Goal: Check status: Check status

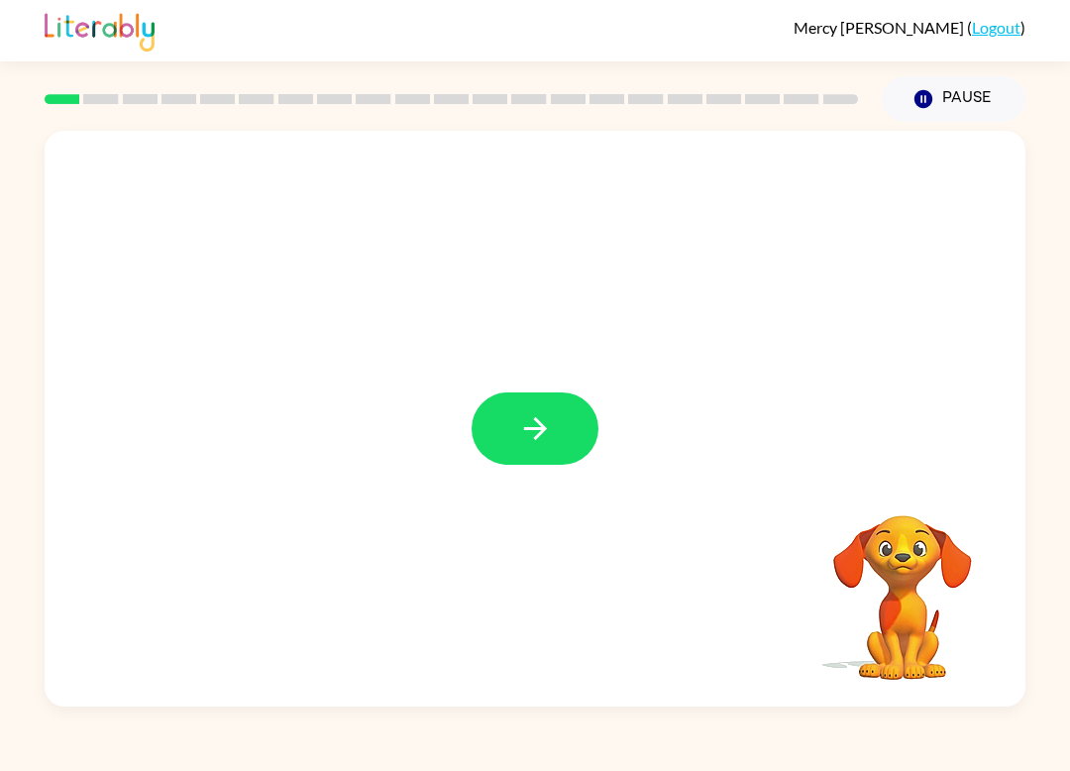
click at [576, 417] on button "button" at bounding box center [535, 428] width 127 height 72
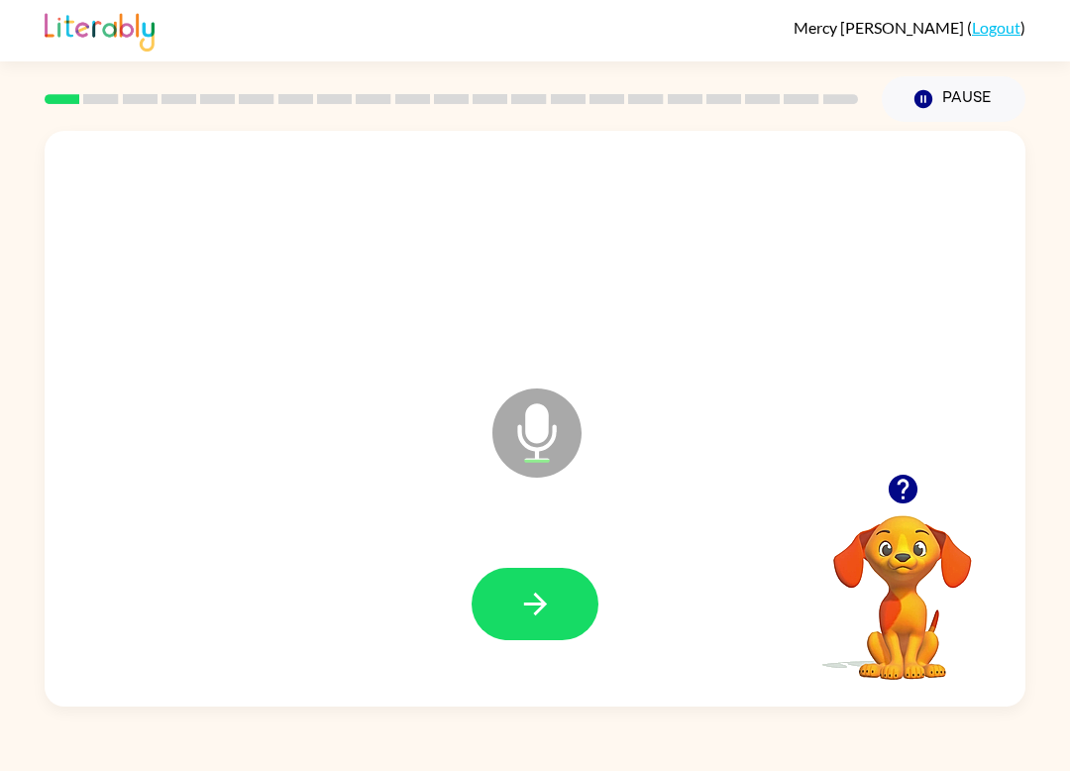
click at [558, 608] on button "button" at bounding box center [535, 604] width 127 height 72
click at [549, 605] on icon "button" at bounding box center [535, 604] width 35 height 35
click at [536, 639] on button "button" at bounding box center [535, 604] width 127 height 72
click at [537, 622] on button "button" at bounding box center [535, 604] width 127 height 72
click at [524, 608] on icon "button" at bounding box center [535, 604] width 35 height 35
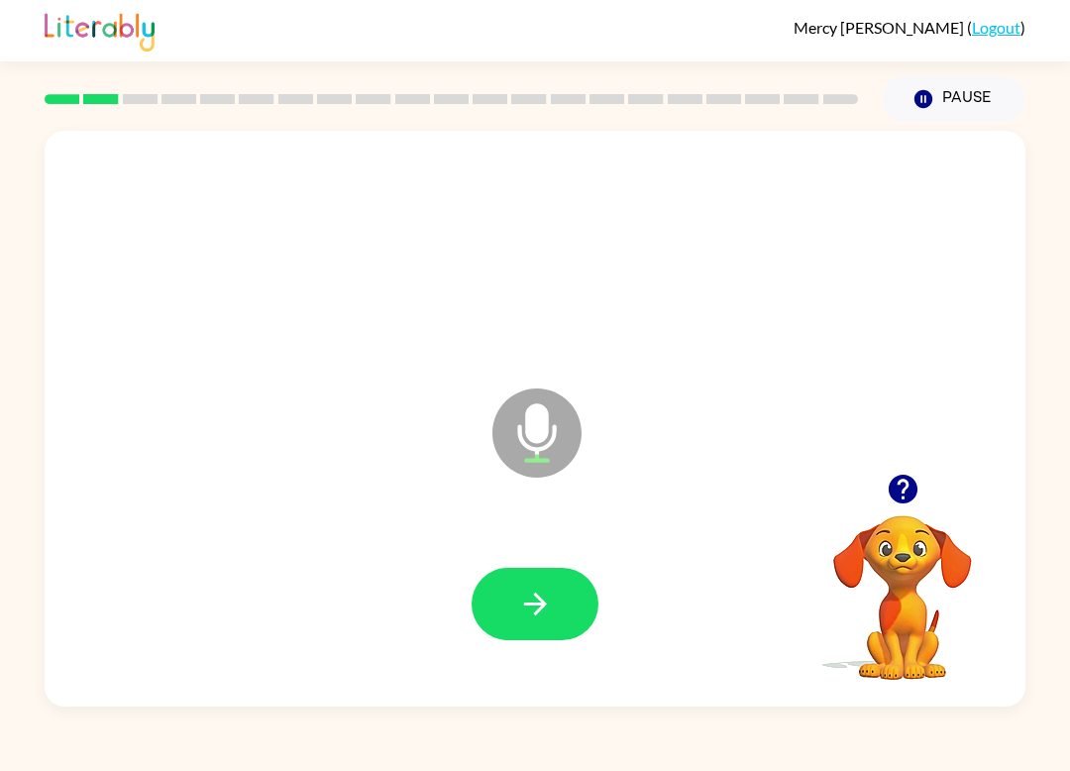
click at [541, 630] on button "button" at bounding box center [535, 604] width 127 height 72
click at [552, 595] on icon "button" at bounding box center [535, 604] width 35 height 35
click at [540, 594] on icon "button" at bounding box center [535, 604] width 35 height 35
click at [510, 619] on button "button" at bounding box center [535, 604] width 127 height 72
click at [524, 629] on button "button" at bounding box center [535, 604] width 127 height 72
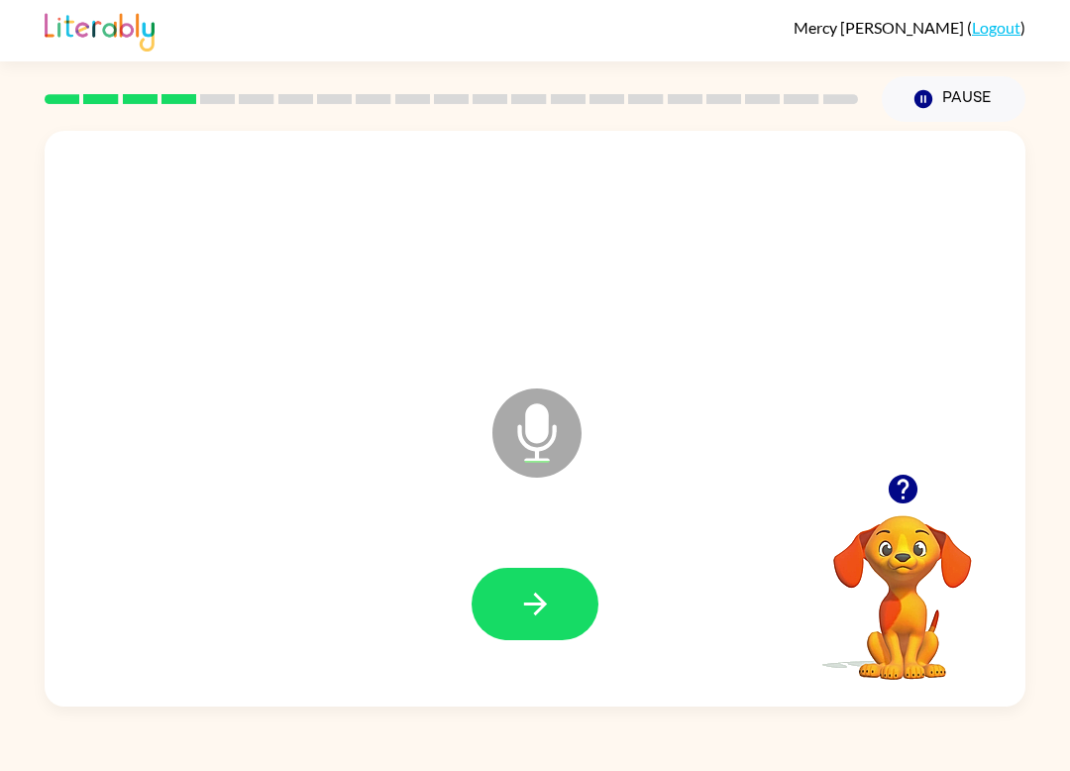
click at [535, 621] on icon "button" at bounding box center [535, 604] width 35 height 35
click at [548, 600] on icon "button" at bounding box center [535, 604] width 35 height 35
click at [525, 625] on button "button" at bounding box center [535, 604] width 127 height 72
click at [551, 586] on button "button" at bounding box center [535, 604] width 127 height 72
click at [547, 595] on icon "button" at bounding box center [535, 604] width 35 height 35
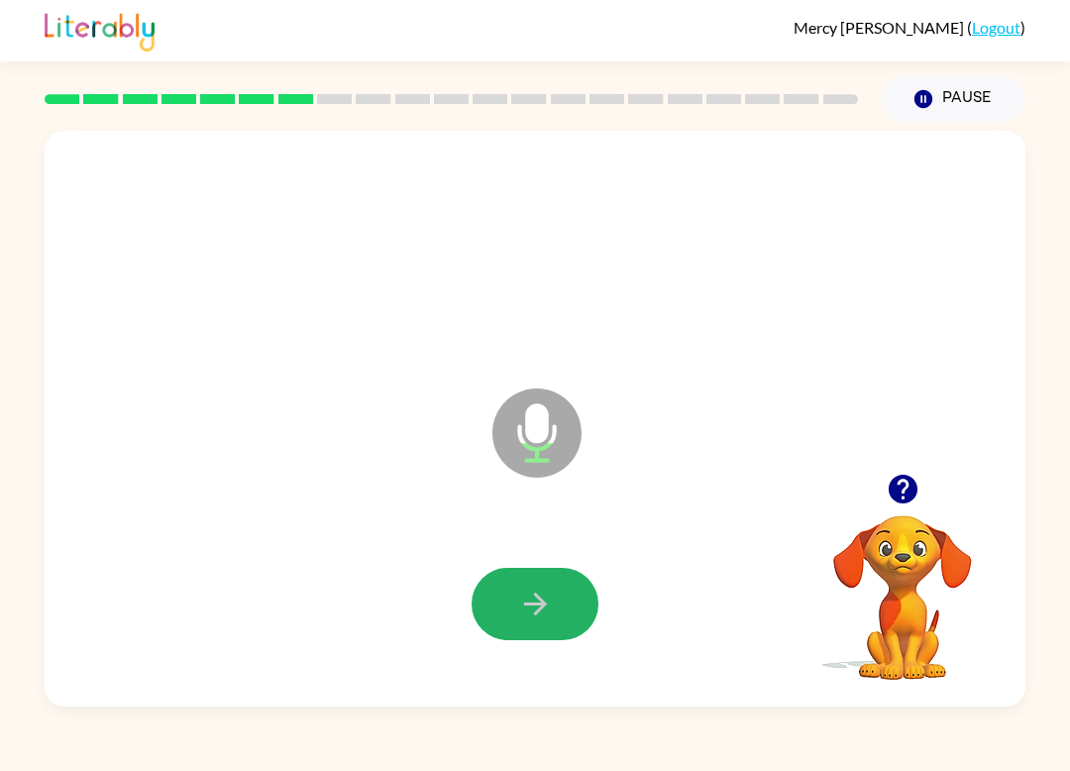
click at [556, 626] on button "button" at bounding box center [535, 604] width 127 height 72
click at [497, 613] on button "button" at bounding box center [535, 604] width 127 height 72
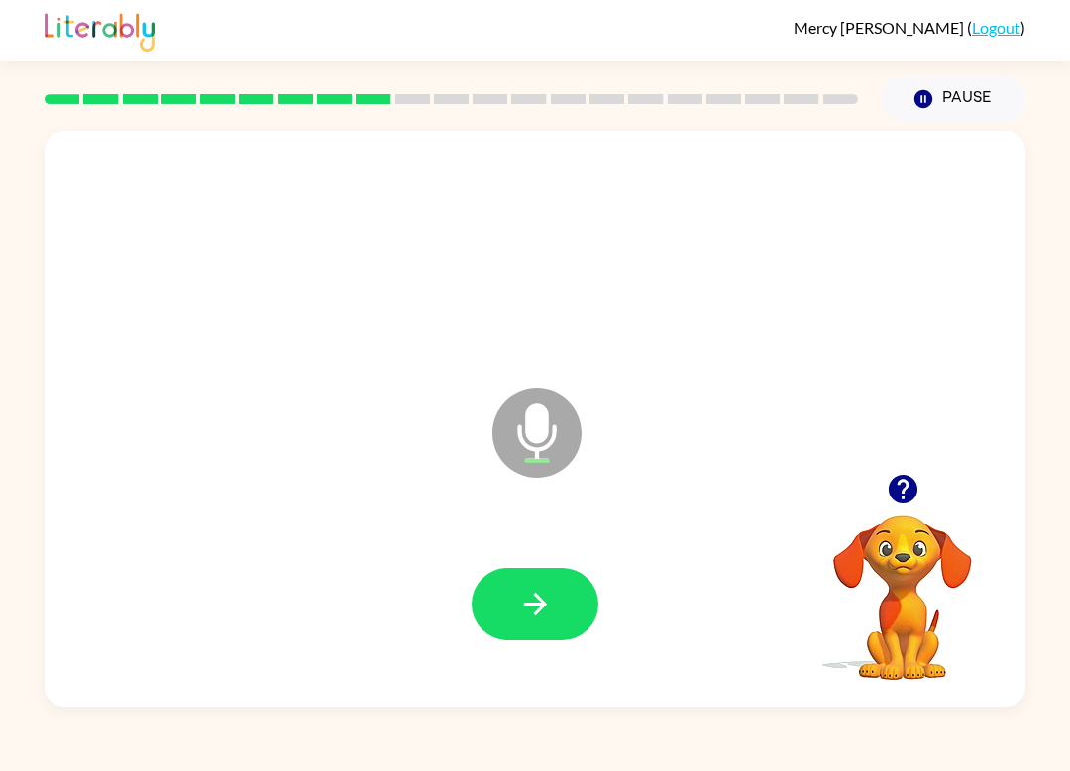
click at [562, 606] on button "button" at bounding box center [535, 604] width 127 height 72
click at [506, 638] on button "button" at bounding box center [535, 604] width 127 height 72
click at [532, 638] on button "button" at bounding box center [535, 604] width 127 height 72
click at [527, 633] on button "button" at bounding box center [535, 604] width 127 height 72
click at [531, 586] on button "button" at bounding box center [535, 604] width 127 height 72
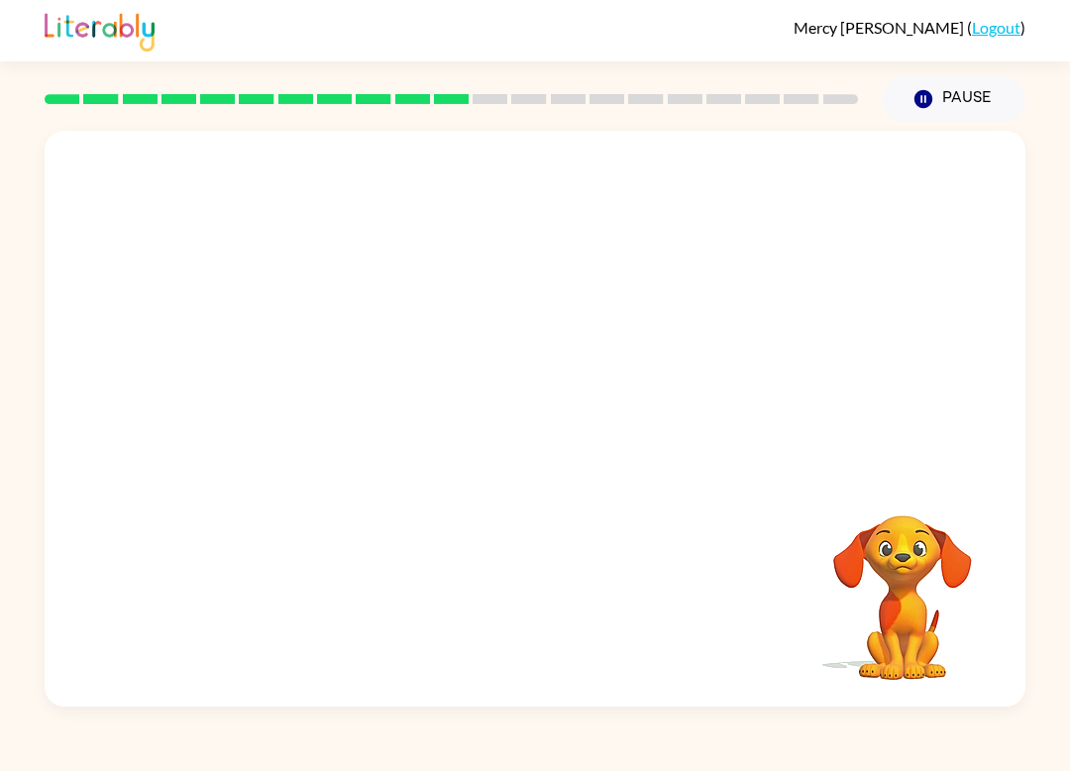
click at [802, 580] on video "Your browser must support playing .mp4 files to use Literably. Please try using…" at bounding box center [903, 584] width 198 height 198
click at [802, 573] on video "Your browser must support playing .mp4 files to use Literably. Please try using…" at bounding box center [903, 584] width 198 height 198
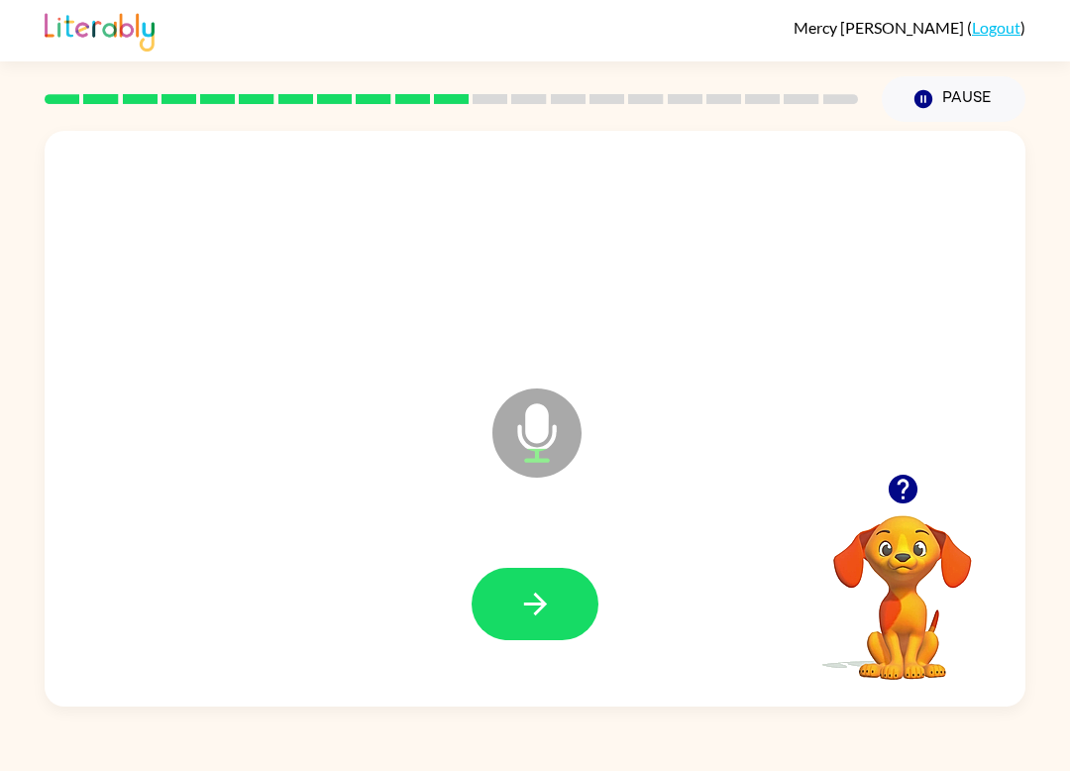
click at [802, 553] on video "Your browser must support playing .mp4 files to use Literably. Please try using…" at bounding box center [903, 584] width 198 height 198
click at [545, 613] on icon "button" at bounding box center [535, 604] width 35 height 35
click at [527, 595] on icon "button" at bounding box center [535, 604] width 35 height 35
click at [512, 619] on button "button" at bounding box center [535, 604] width 127 height 72
click at [579, 635] on button "button" at bounding box center [535, 604] width 127 height 72
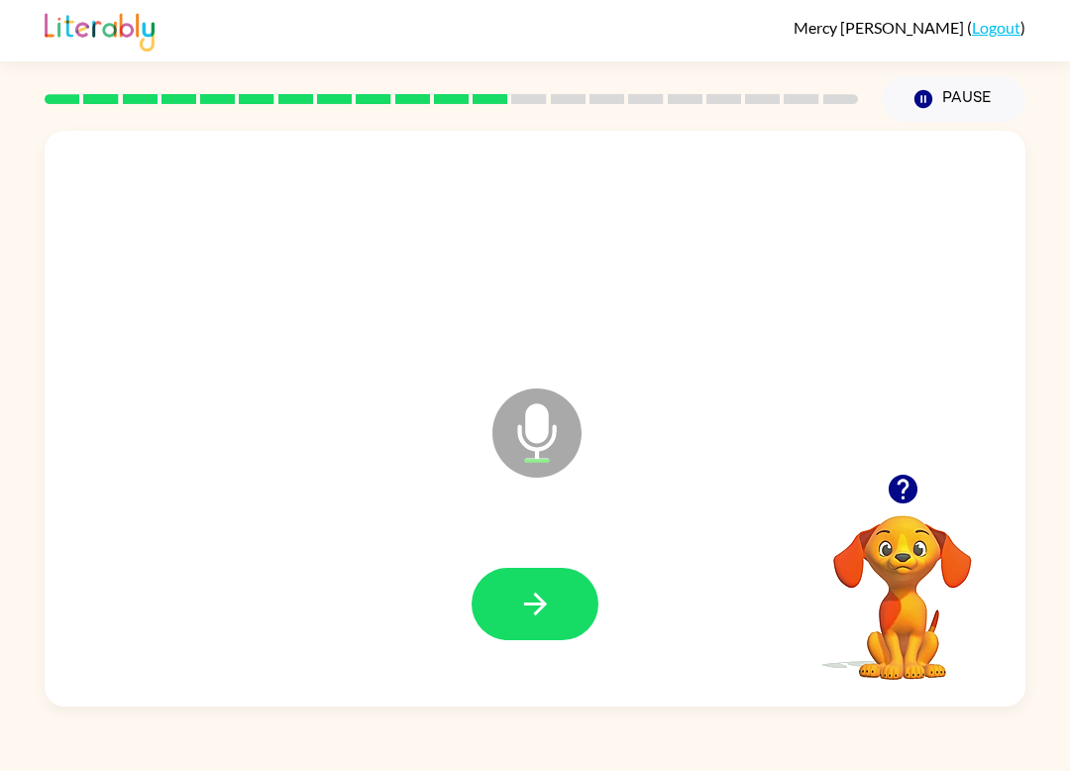
click at [523, 632] on button "button" at bounding box center [535, 604] width 127 height 72
click at [525, 612] on icon "button" at bounding box center [535, 604] width 35 height 35
click at [514, 607] on button "button" at bounding box center [535, 604] width 127 height 72
click at [550, 628] on button "button" at bounding box center [535, 604] width 127 height 72
click at [560, 600] on button "button" at bounding box center [535, 604] width 127 height 72
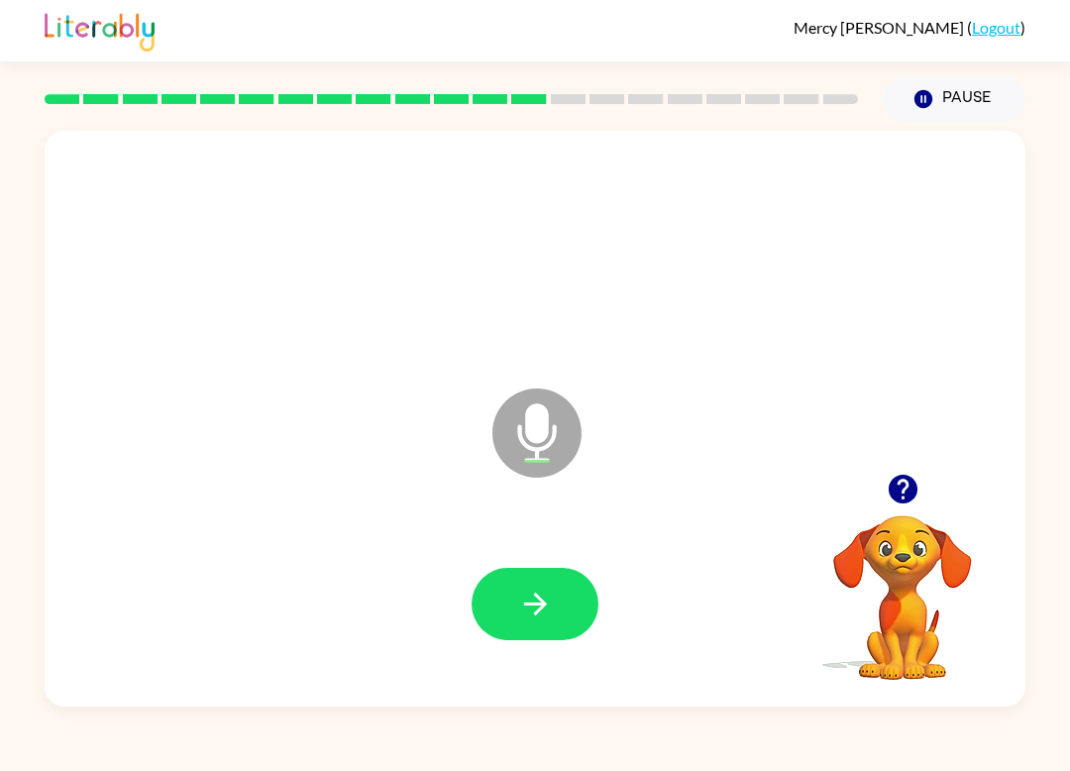
click at [548, 621] on icon "button" at bounding box center [535, 604] width 35 height 35
click at [547, 608] on icon "button" at bounding box center [535, 604] width 35 height 35
click at [568, 619] on button "button" at bounding box center [535, 604] width 127 height 72
click at [549, 613] on icon "button" at bounding box center [535, 604] width 35 height 35
click at [530, 623] on button "button" at bounding box center [535, 604] width 127 height 72
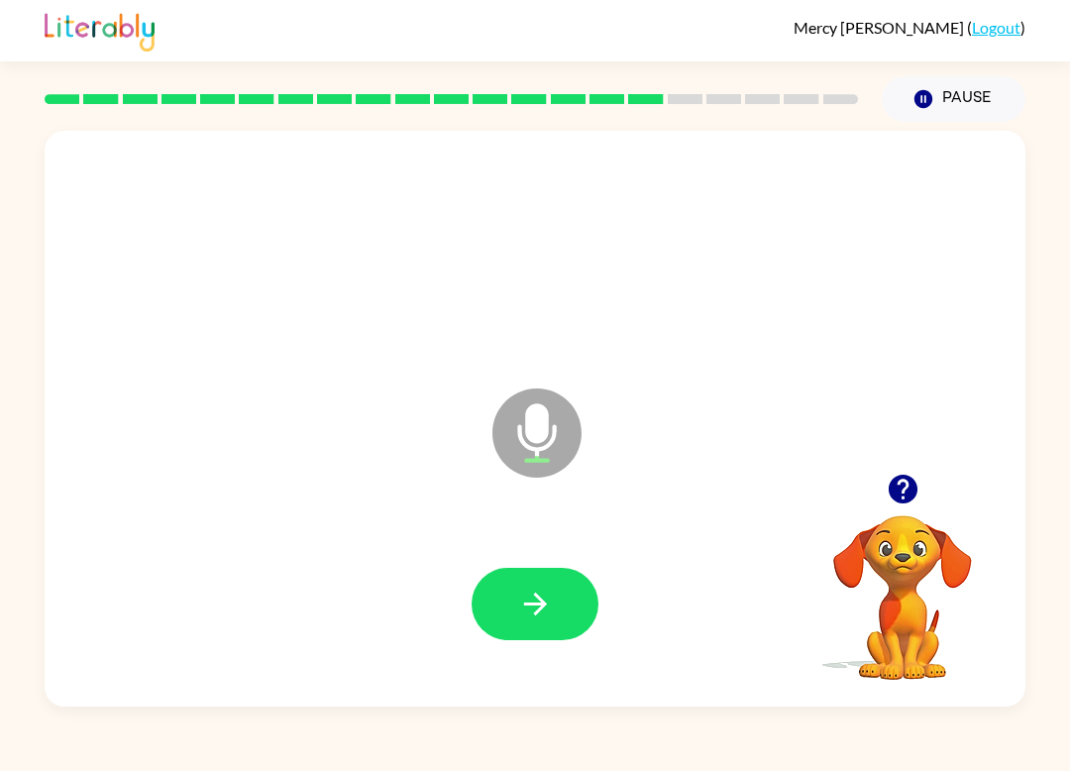
click at [536, 609] on icon "button" at bounding box center [535, 604] width 35 height 35
click at [510, 628] on button "button" at bounding box center [535, 604] width 127 height 72
click at [547, 589] on icon "button" at bounding box center [535, 604] width 35 height 35
click at [530, 614] on icon "button" at bounding box center [535, 604] width 35 height 35
click at [536, 605] on icon "button" at bounding box center [534, 604] width 23 height 23
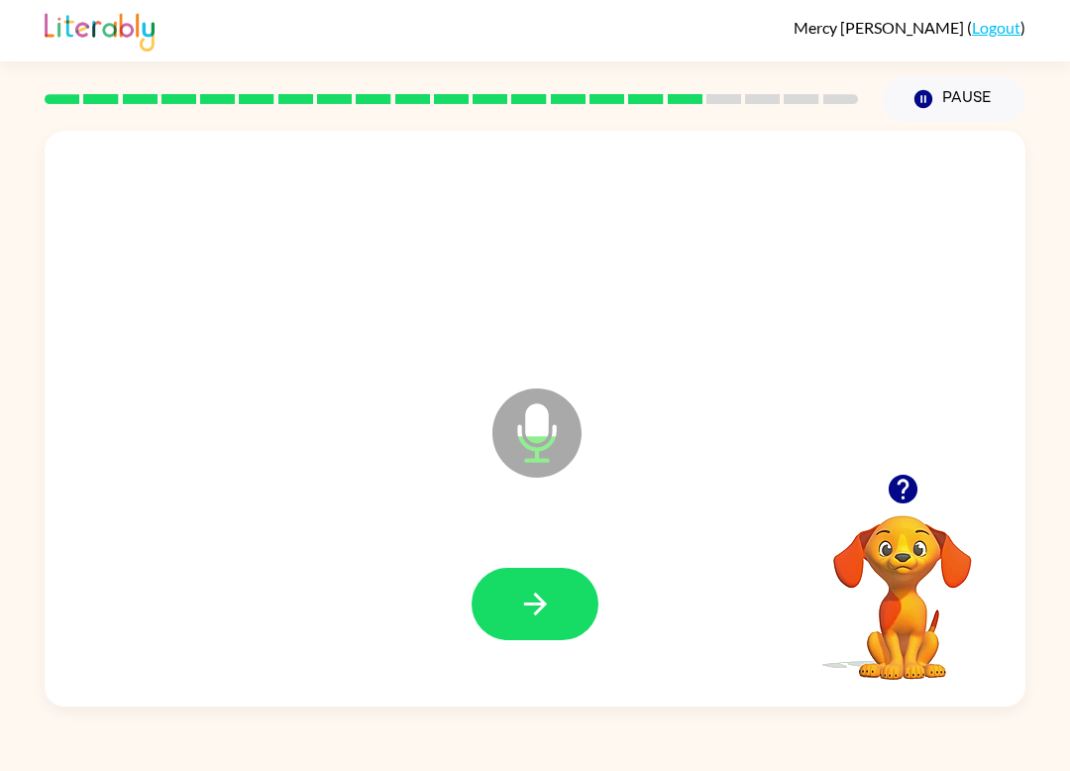
click at [542, 638] on button "button" at bounding box center [535, 604] width 127 height 72
click at [539, 661] on div at bounding box center [534, 603] width 941 height 165
click at [542, 640] on button "button" at bounding box center [535, 604] width 127 height 72
click at [534, 597] on icon "button" at bounding box center [535, 604] width 35 height 35
click at [487, 638] on div at bounding box center [535, 604] width 127 height 72
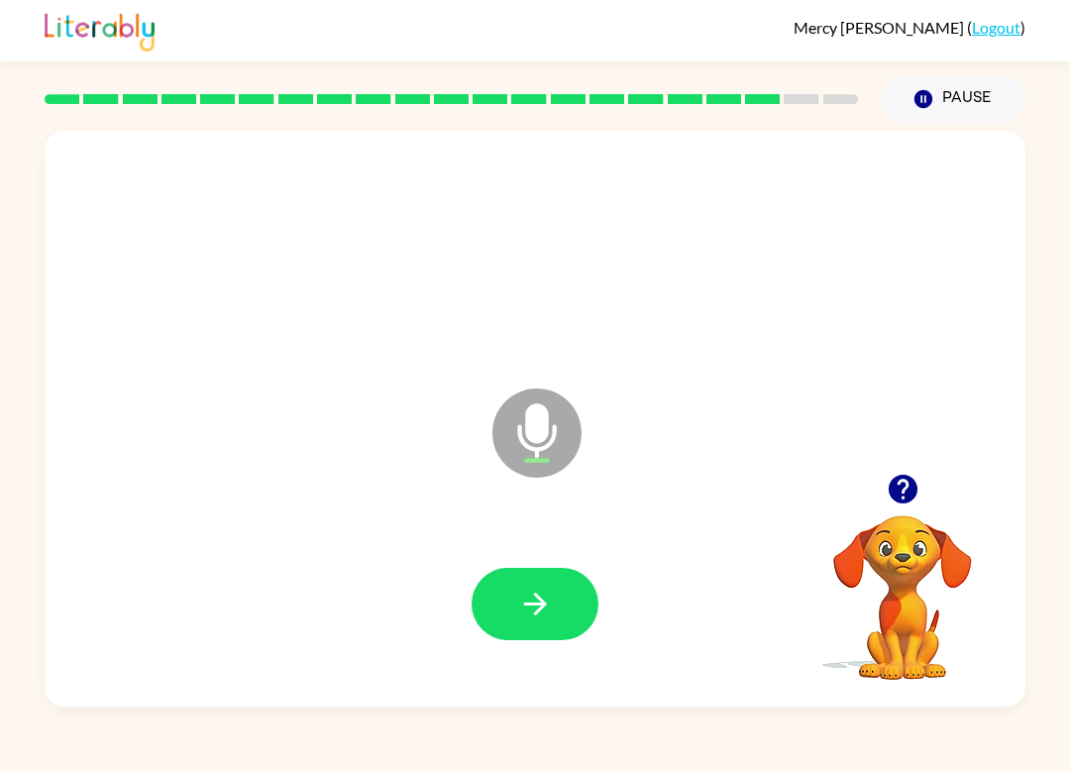
click at [560, 611] on button "button" at bounding box center [535, 604] width 127 height 72
click at [539, 612] on icon "button" at bounding box center [534, 604] width 23 height 23
click at [533, 640] on button "button" at bounding box center [535, 604] width 127 height 72
click at [530, 587] on button "button" at bounding box center [535, 604] width 127 height 72
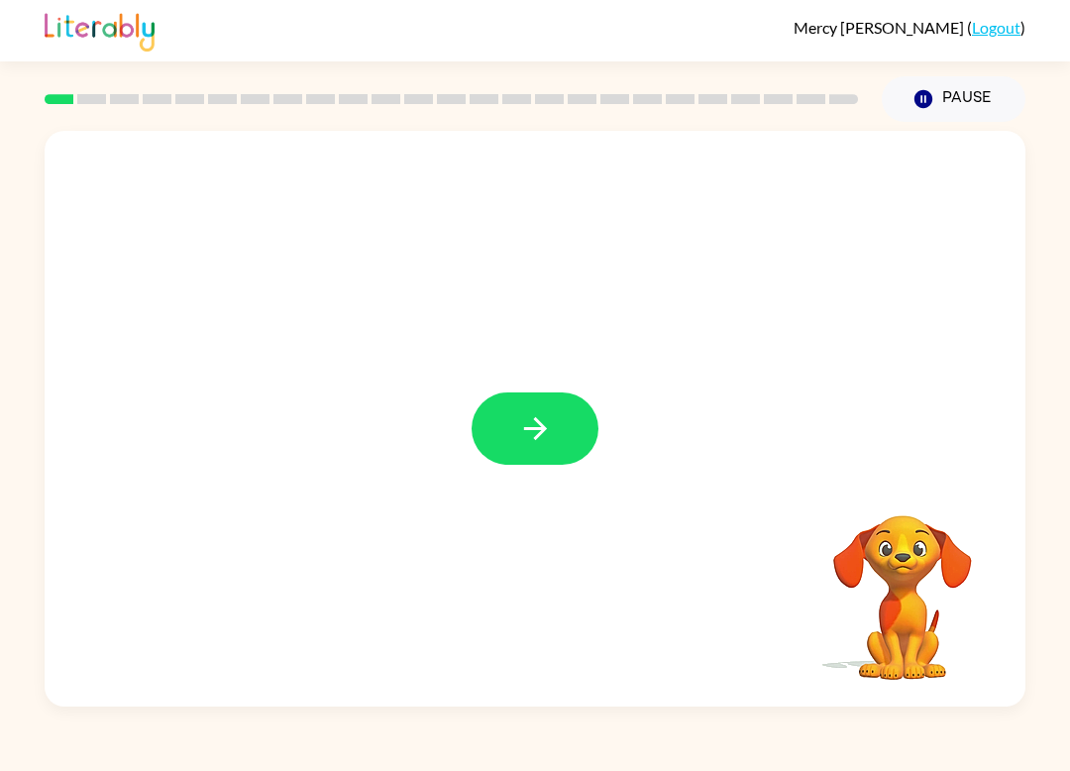
click at [508, 441] on button "button" at bounding box center [535, 428] width 127 height 72
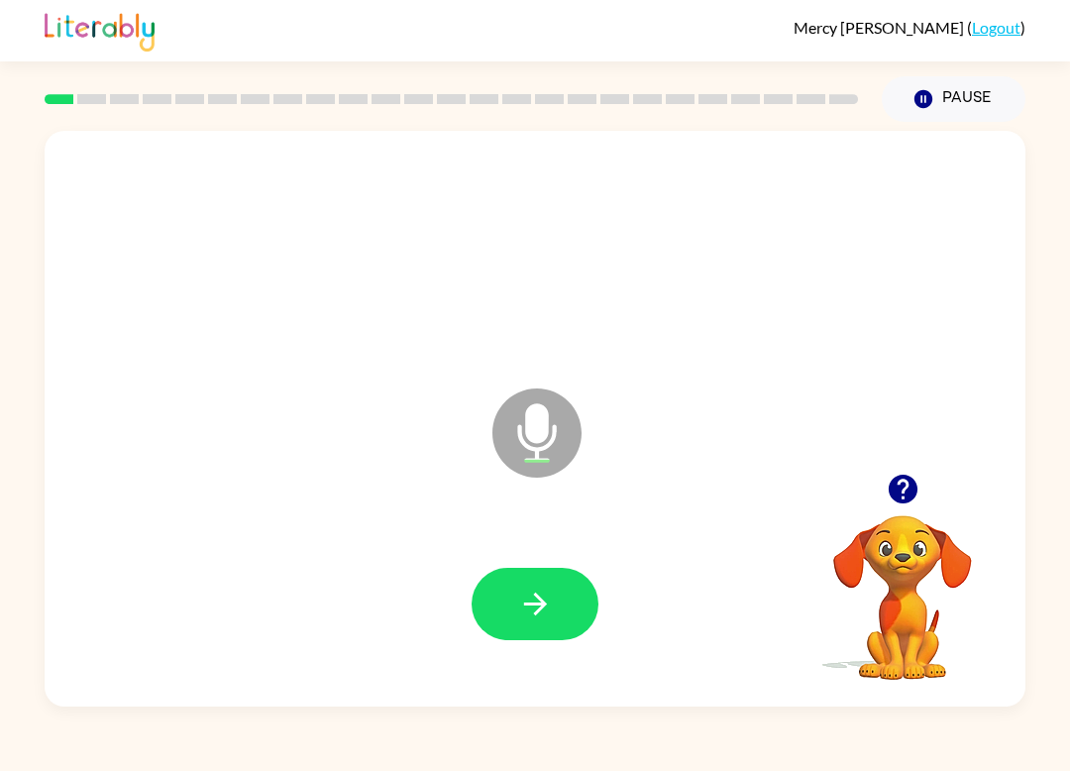
click at [541, 588] on icon "button" at bounding box center [535, 604] width 35 height 35
click at [552, 611] on icon "button" at bounding box center [535, 604] width 35 height 35
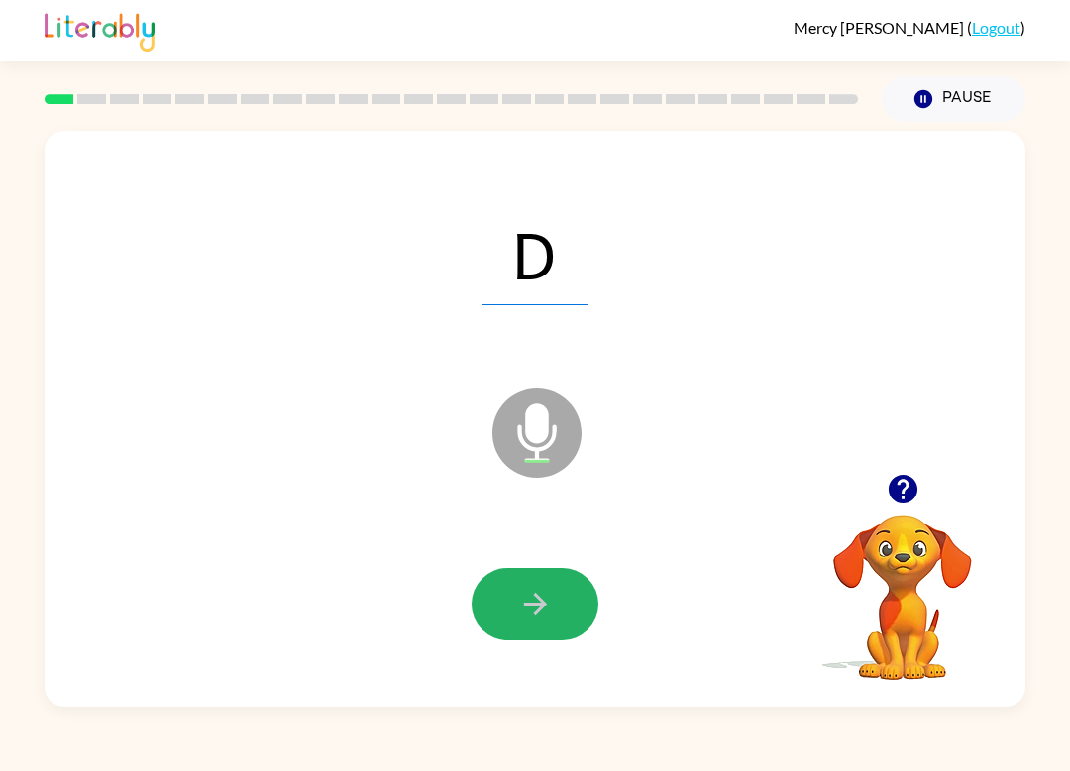
click at [502, 630] on button "button" at bounding box center [535, 604] width 127 height 72
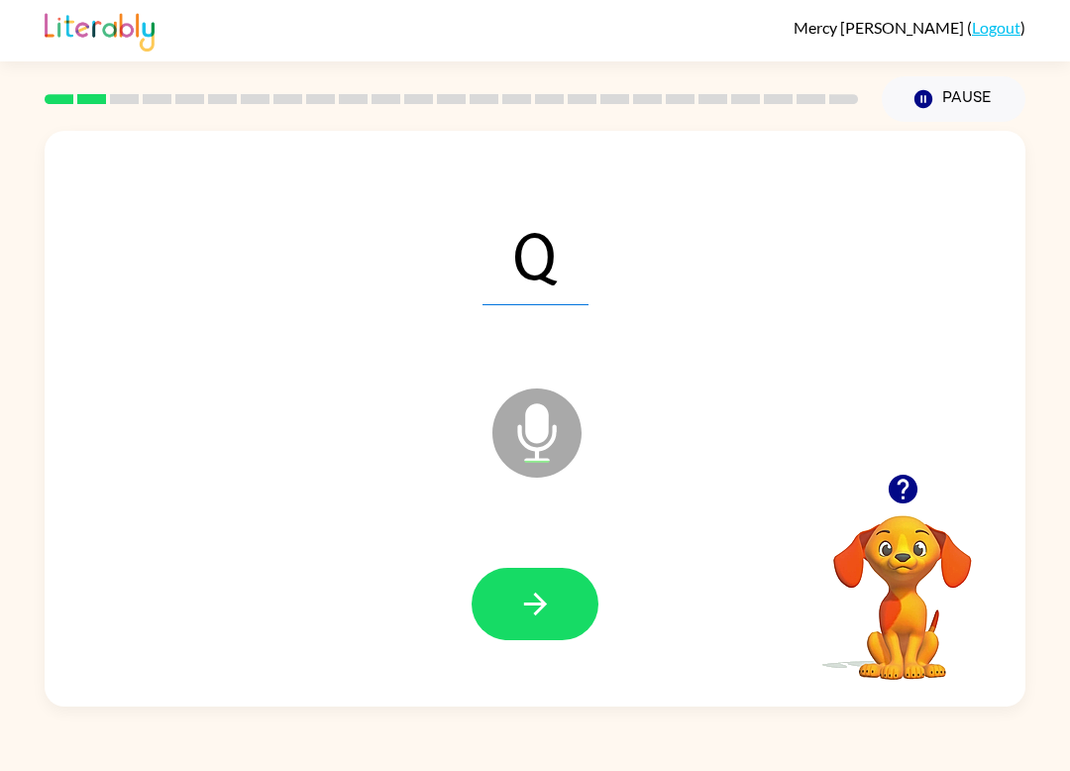
click at [496, 614] on button "button" at bounding box center [535, 604] width 127 height 72
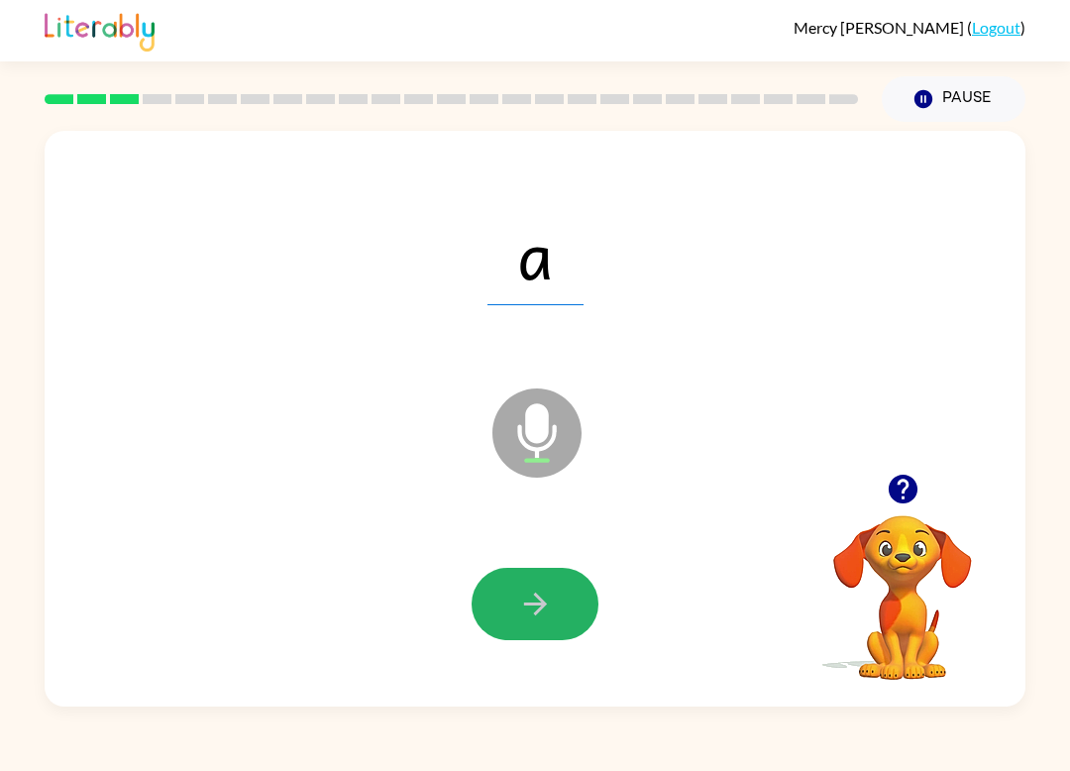
click at [561, 640] on button "button" at bounding box center [535, 604] width 127 height 72
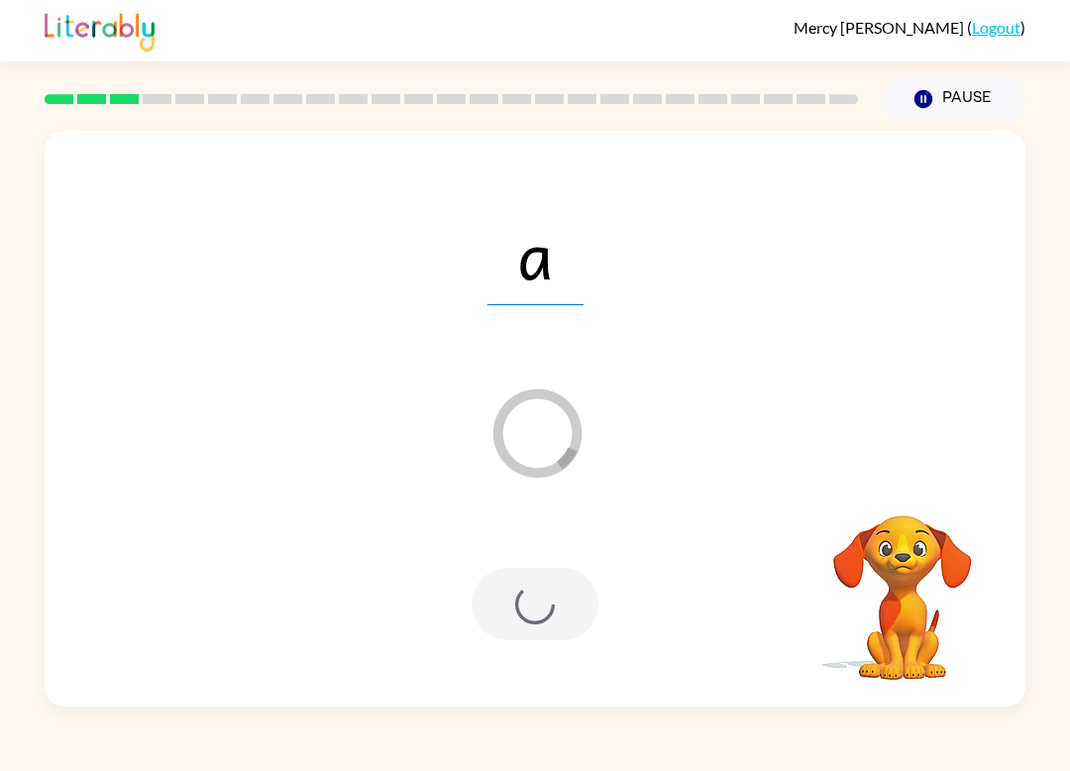
click at [547, 618] on div at bounding box center [535, 604] width 127 height 72
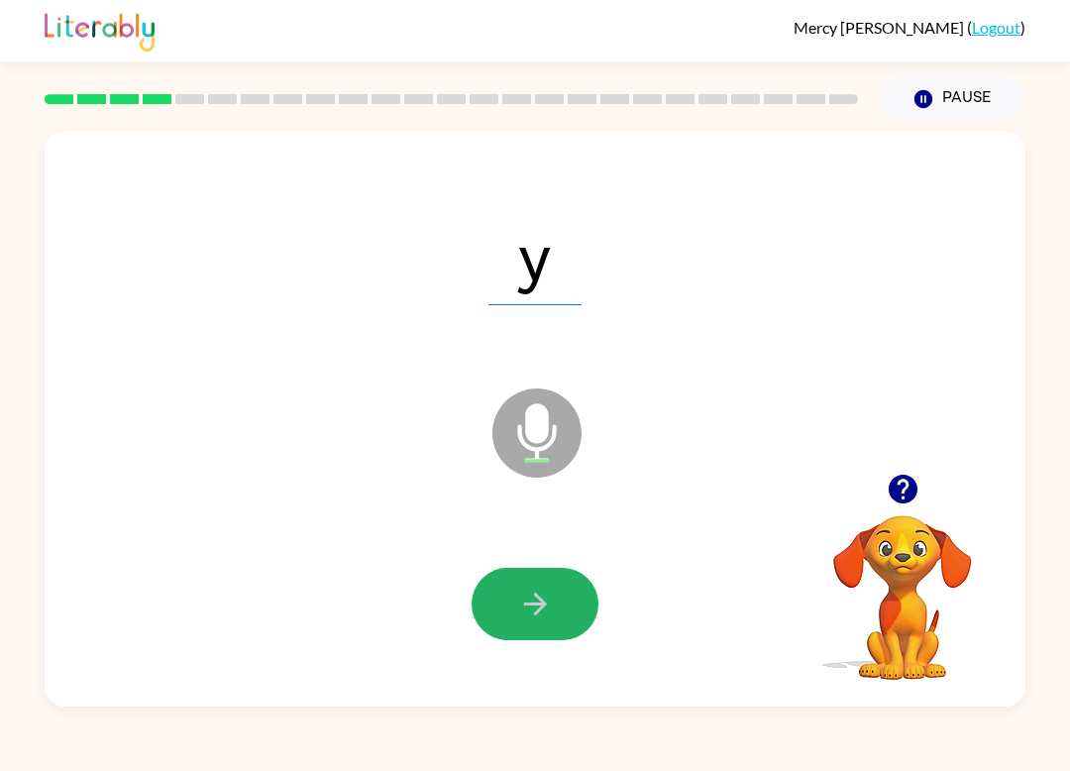
click at [557, 593] on button "button" at bounding box center [535, 604] width 127 height 72
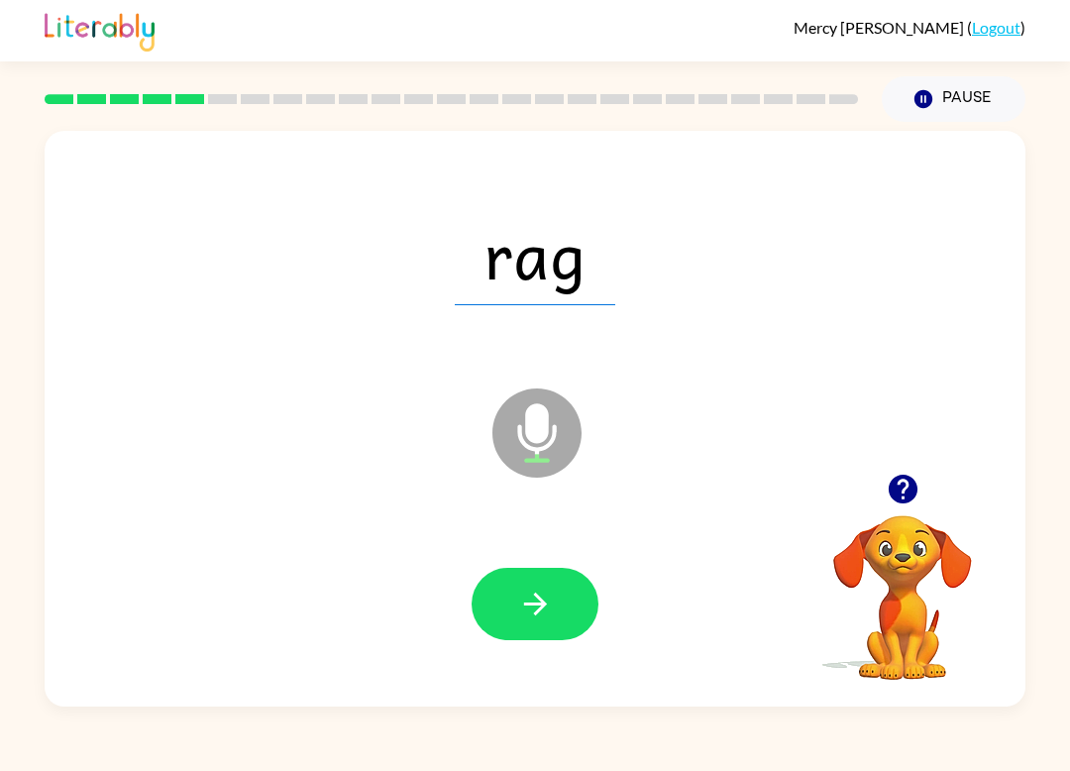
click at [569, 628] on button "button" at bounding box center [535, 604] width 127 height 72
click at [554, 620] on button "button" at bounding box center [535, 604] width 127 height 72
click at [539, 614] on icon "button" at bounding box center [535, 604] width 35 height 35
click at [536, 595] on icon "button" at bounding box center [534, 604] width 23 height 23
click at [557, 662] on div at bounding box center [534, 603] width 941 height 165
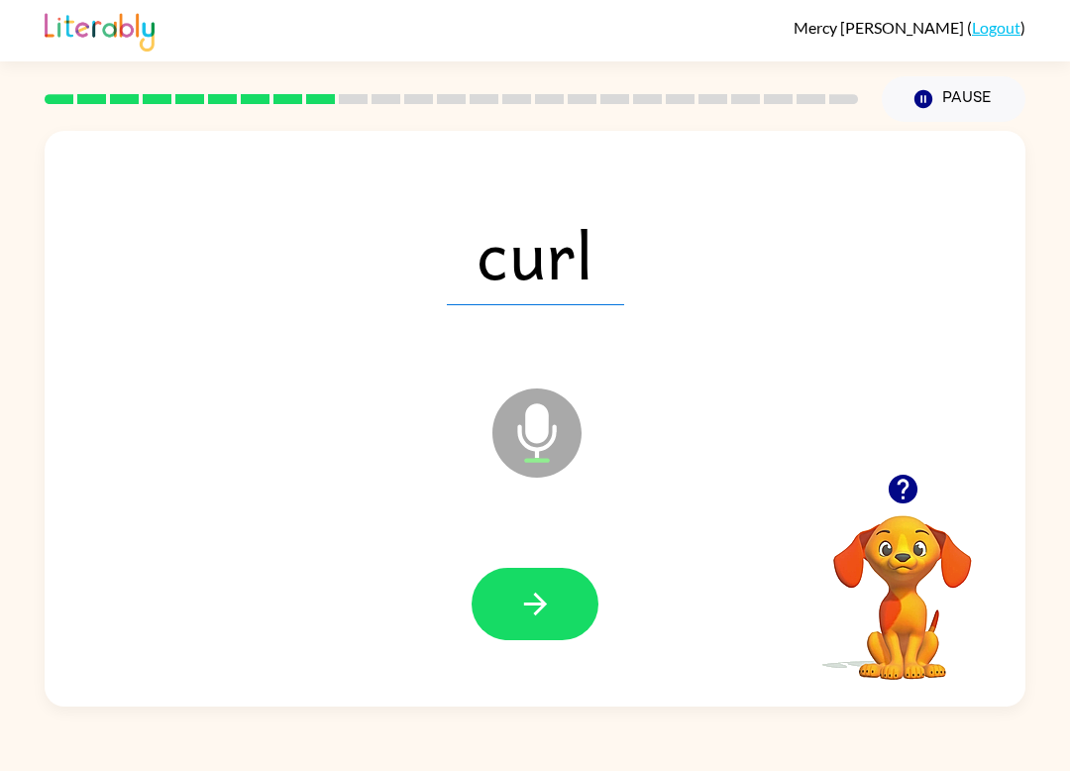
click at [530, 607] on icon "button" at bounding box center [535, 604] width 35 height 35
click at [528, 615] on icon "button" at bounding box center [535, 604] width 35 height 35
click at [553, 653] on div at bounding box center [534, 603] width 941 height 165
click at [550, 633] on button "button" at bounding box center [535, 604] width 127 height 72
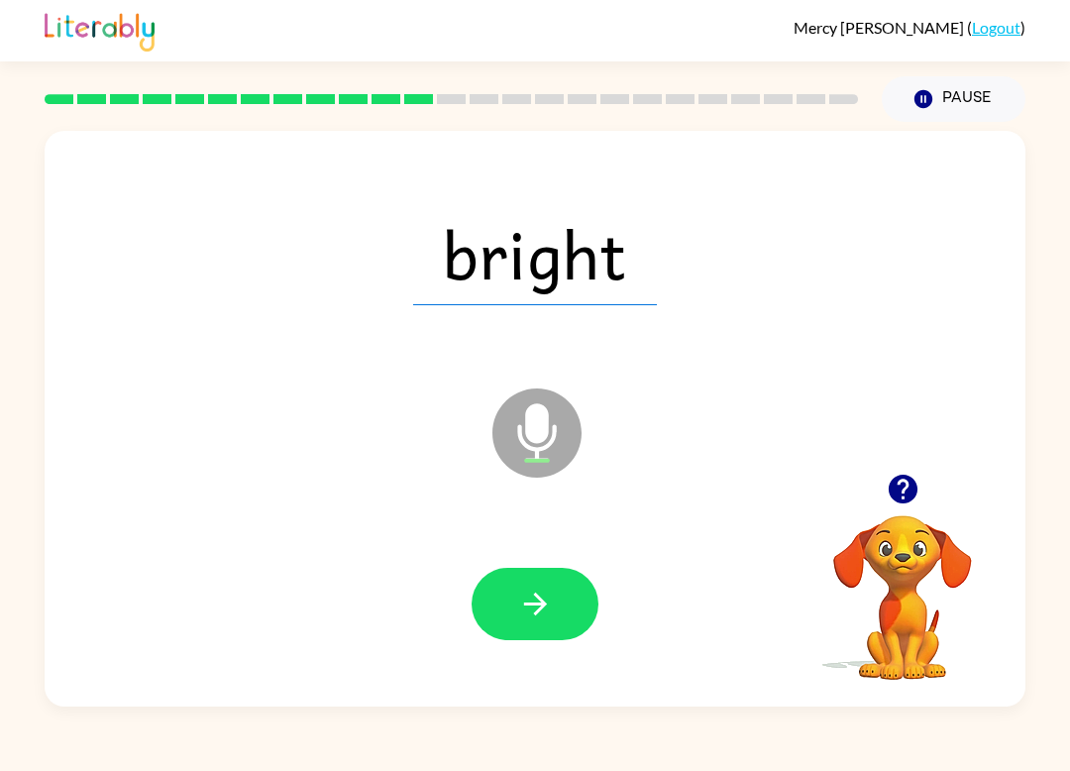
click at [530, 640] on button "button" at bounding box center [535, 604] width 127 height 72
click at [528, 624] on div at bounding box center [535, 604] width 127 height 72
click at [550, 636] on button "button" at bounding box center [535, 604] width 127 height 72
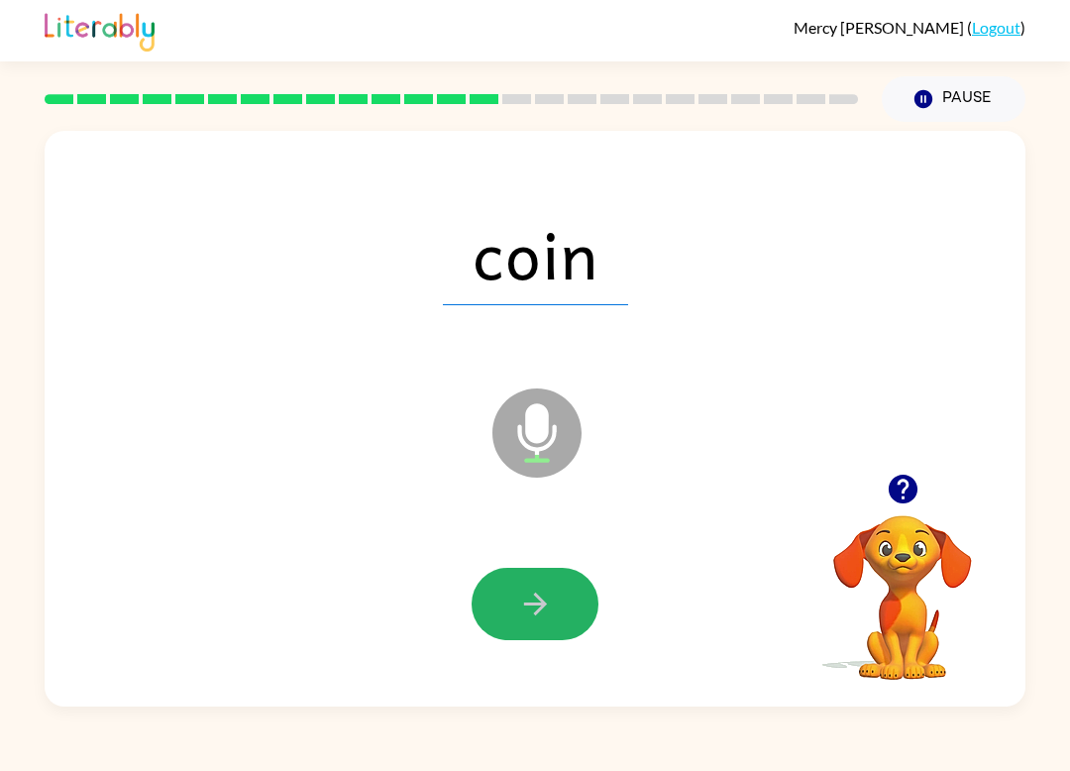
click at [525, 629] on button "button" at bounding box center [535, 604] width 127 height 72
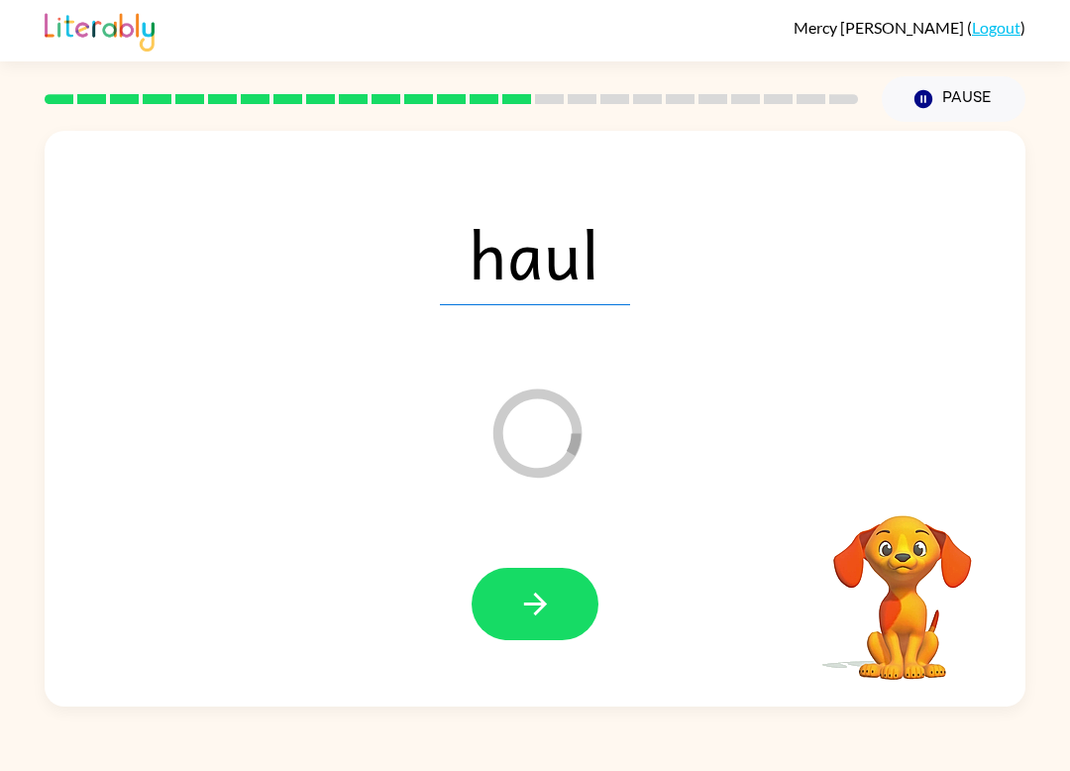
click at [523, 600] on icon "button" at bounding box center [535, 604] width 35 height 35
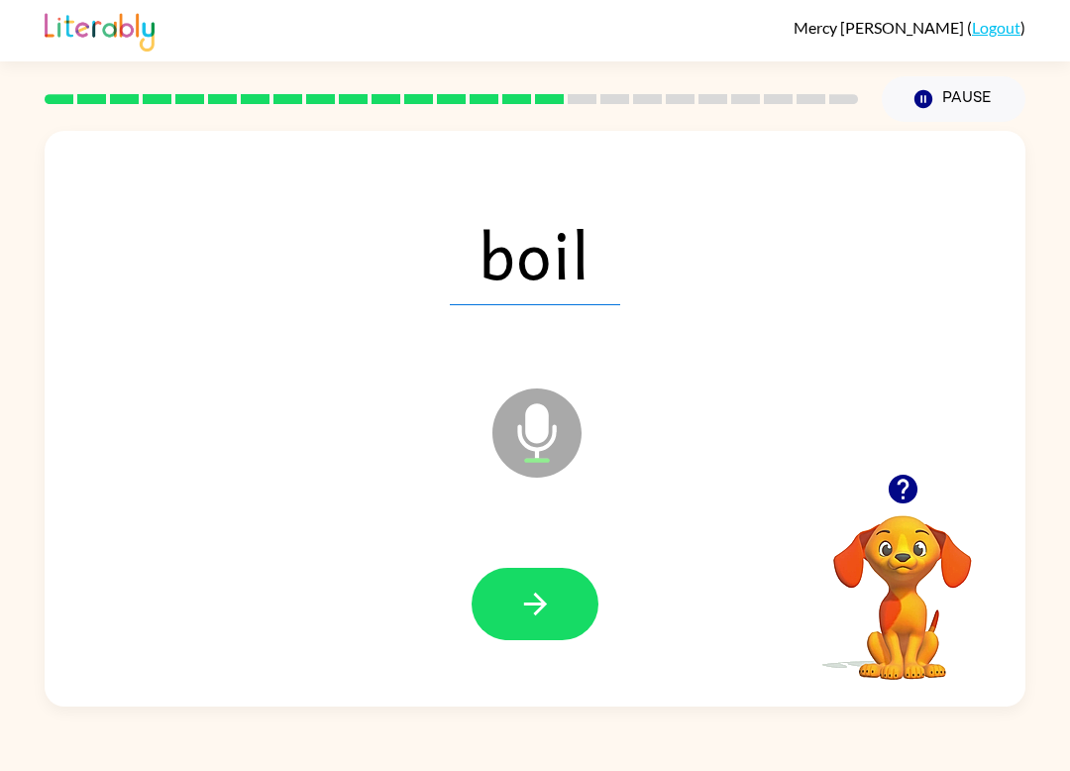
click at [918, 586] on video "Your browser must support playing .mp4 files to use Literably. Please try using…" at bounding box center [903, 584] width 198 height 198
click at [907, 589] on video "Your browser must support playing .mp4 files to use Literably. Please try using…" at bounding box center [903, 584] width 198 height 198
click at [905, 498] on icon "button" at bounding box center [902, 489] width 29 height 29
click at [904, 508] on button "button" at bounding box center [903, 489] width 51 height 51
click at [545, 609] on icon "button" at bounding box center [535, 604] width 35 height 35
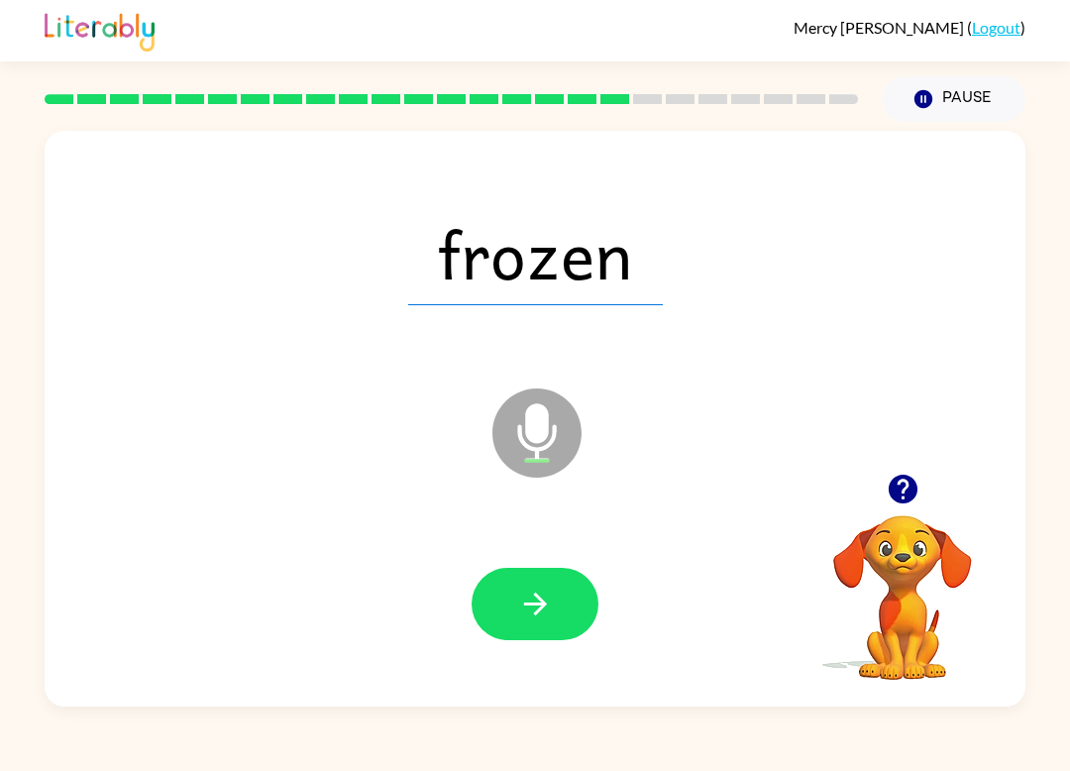
click at [539, 601] on icon "button" at bounding box center [535, 604] width 35 height 35
click at [543, 638] on button "button" at bounding box center [535, 604] width 127 height 72
click at [554, 618] on button "button" at bounding box center [535, 604] width 127 height 72
click at [570, 596] on button "button" at bounding box center [535, 604] width 127 height 72
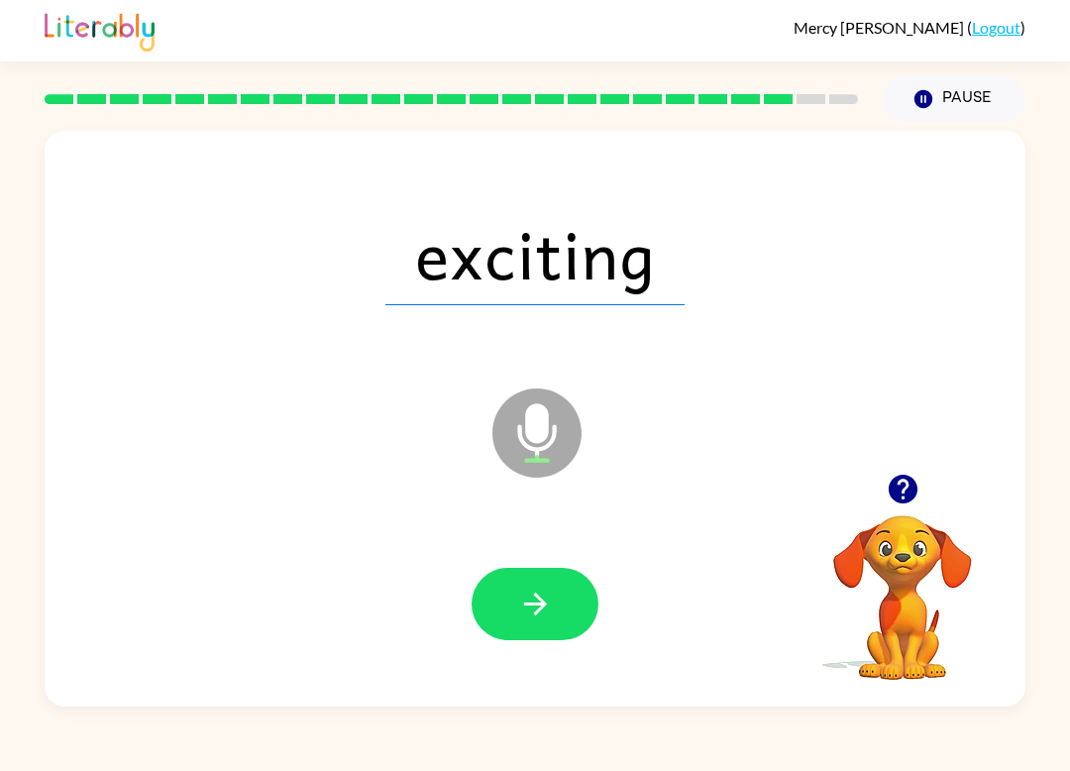
click at [510, 609] on button "button" at bounding box center [535, 604] width 127 height 72
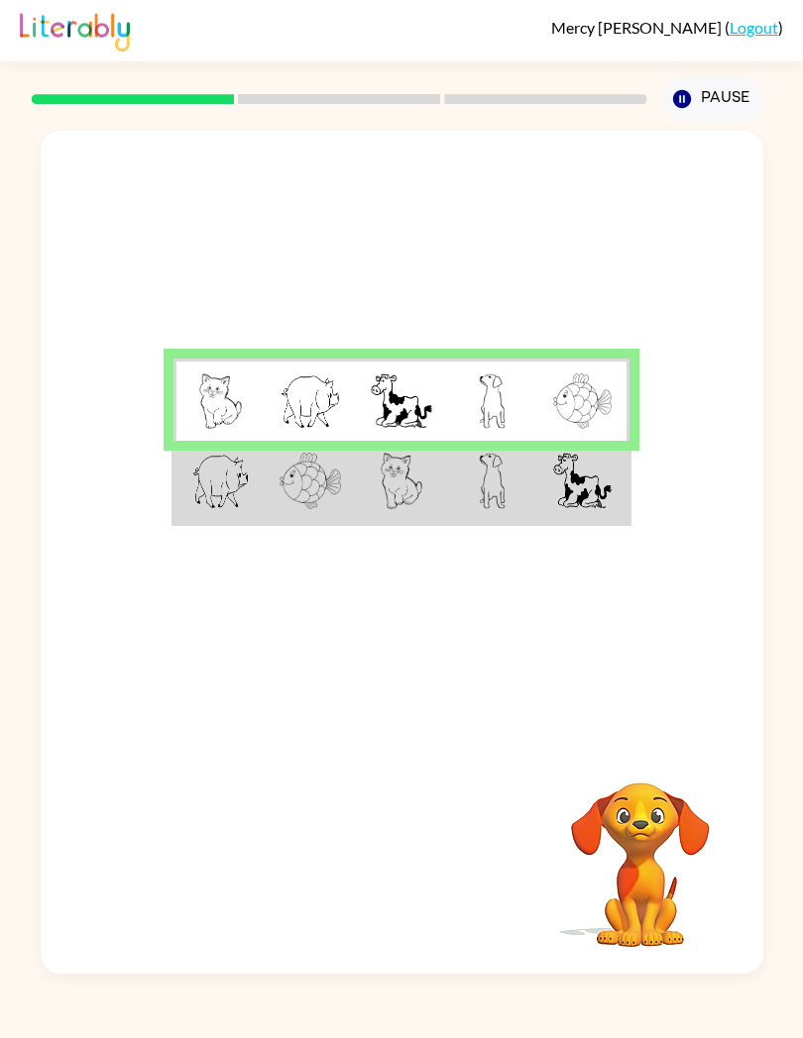
click at [314, 517] on td at bounding box center [310, 482] width 91 height 82
click at [186, 487] on td at bounding box center [218, 482] width 91 height 82
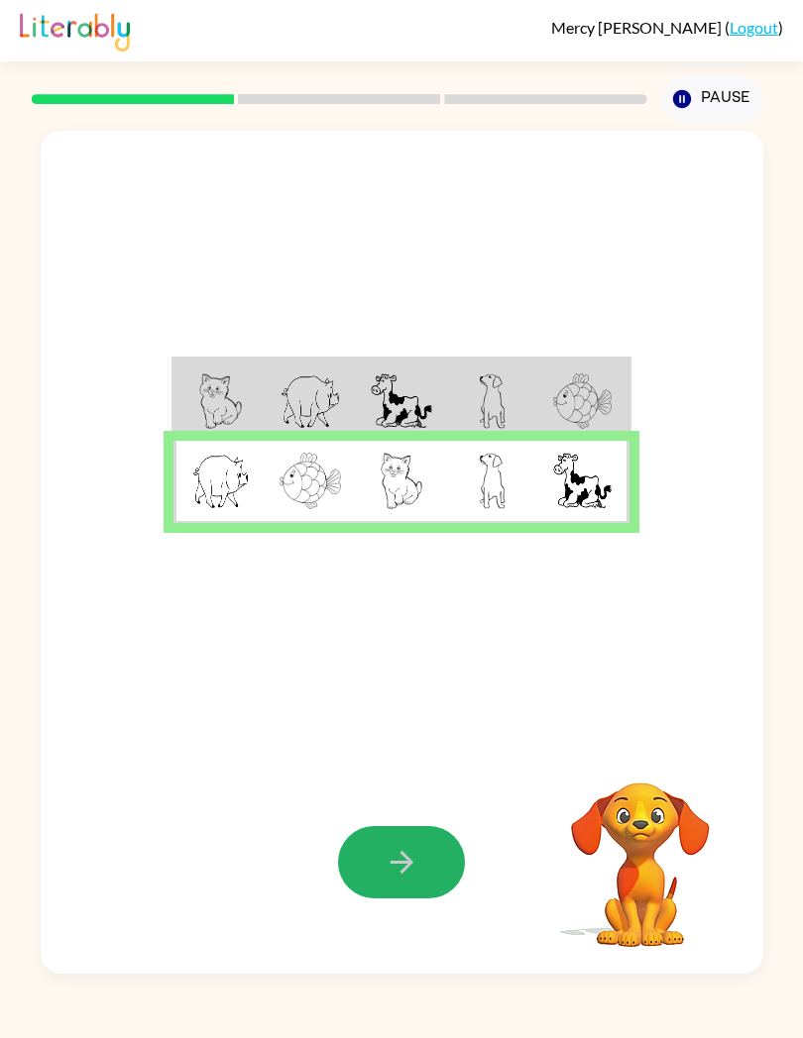
click at [379, 878] on button "button" at bounding box center [401, 862] width 127 height 72
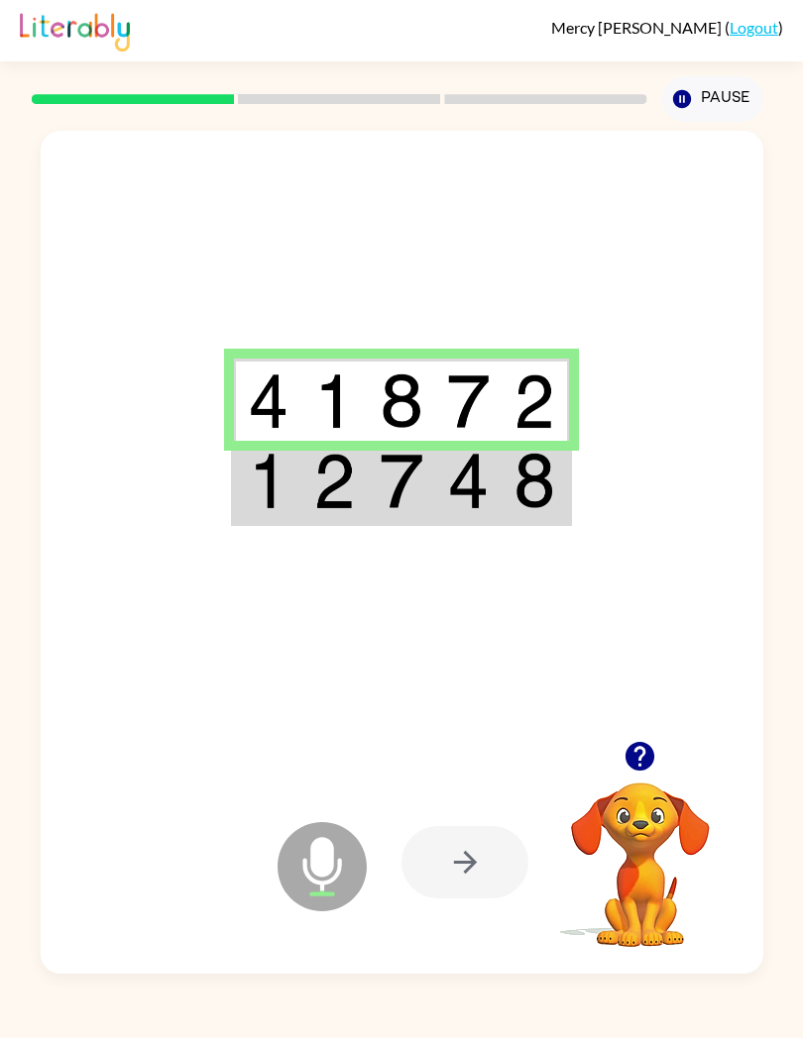
click at [327, 100] on rect at bounding box center [339, 99] width 202 height 10
click at [326, 88] on div at bounding box center [340, 98] width 622 height 69
click at [342, 100] on rect at bounding box center [339, 99] width 202 height 10
click at [382, 510] on td at bounding box center [401, 482] width 67 height 82
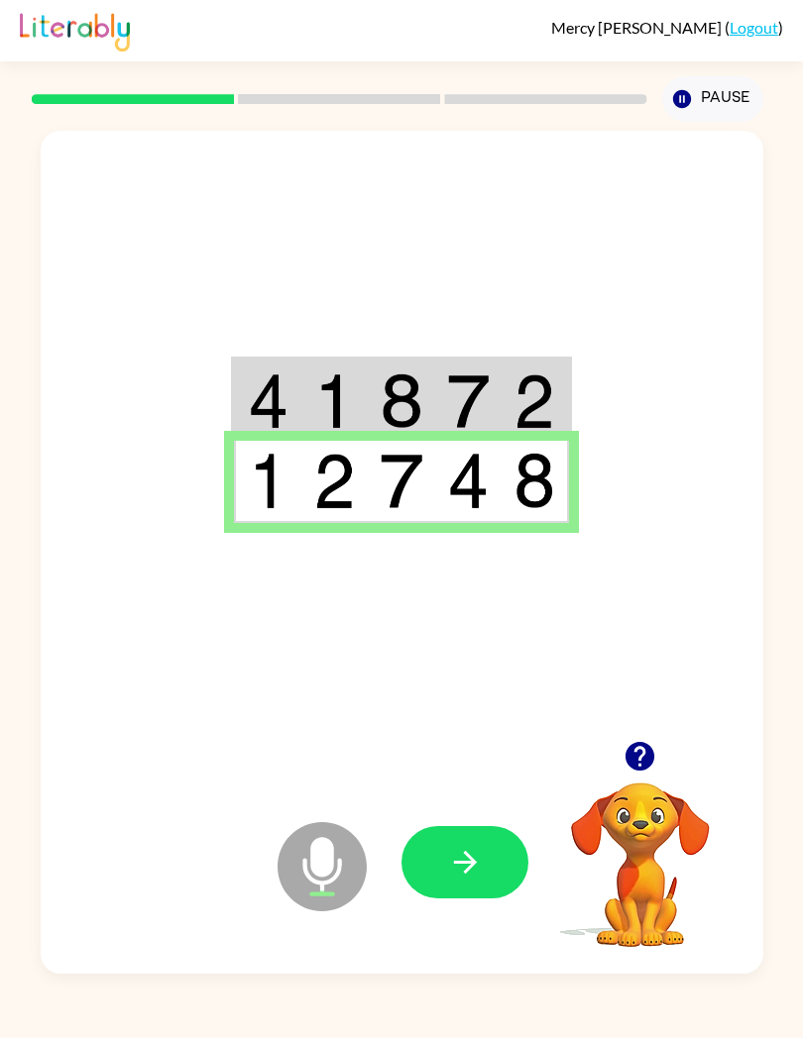
click at [467, 855] on icon "button" at bounding box center [464, 862] width 23 height 23
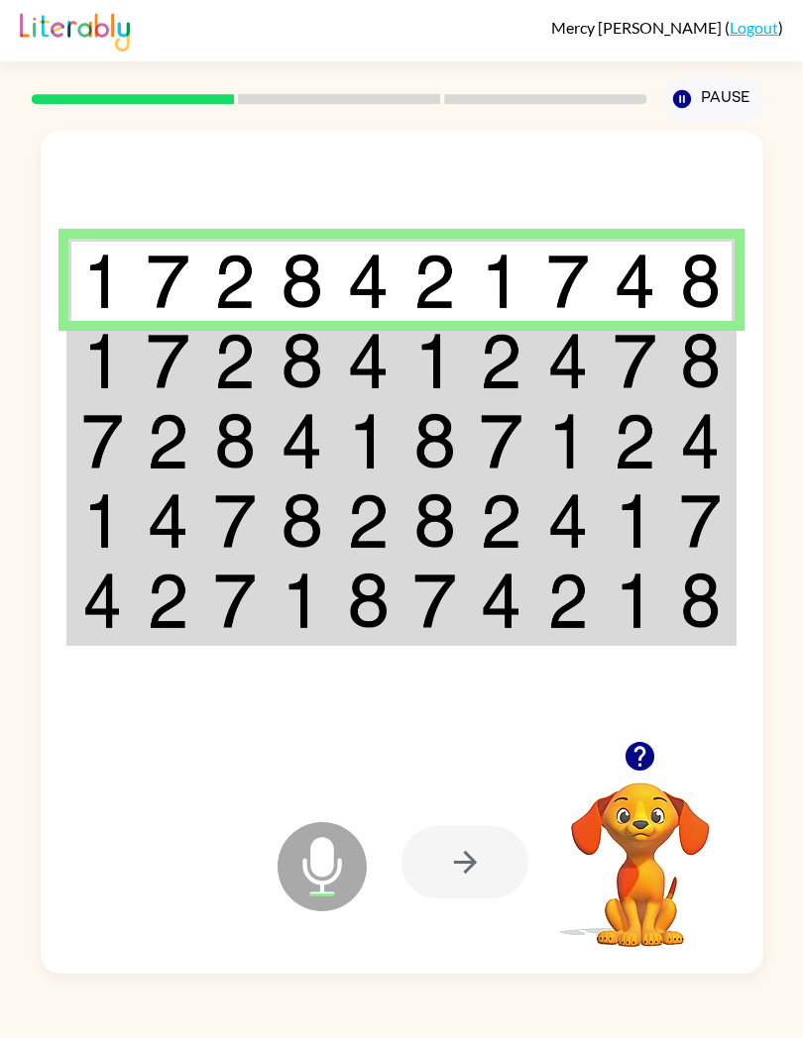
click at [162, 375] on img at bounding box center [168, 361] width 43 height 56
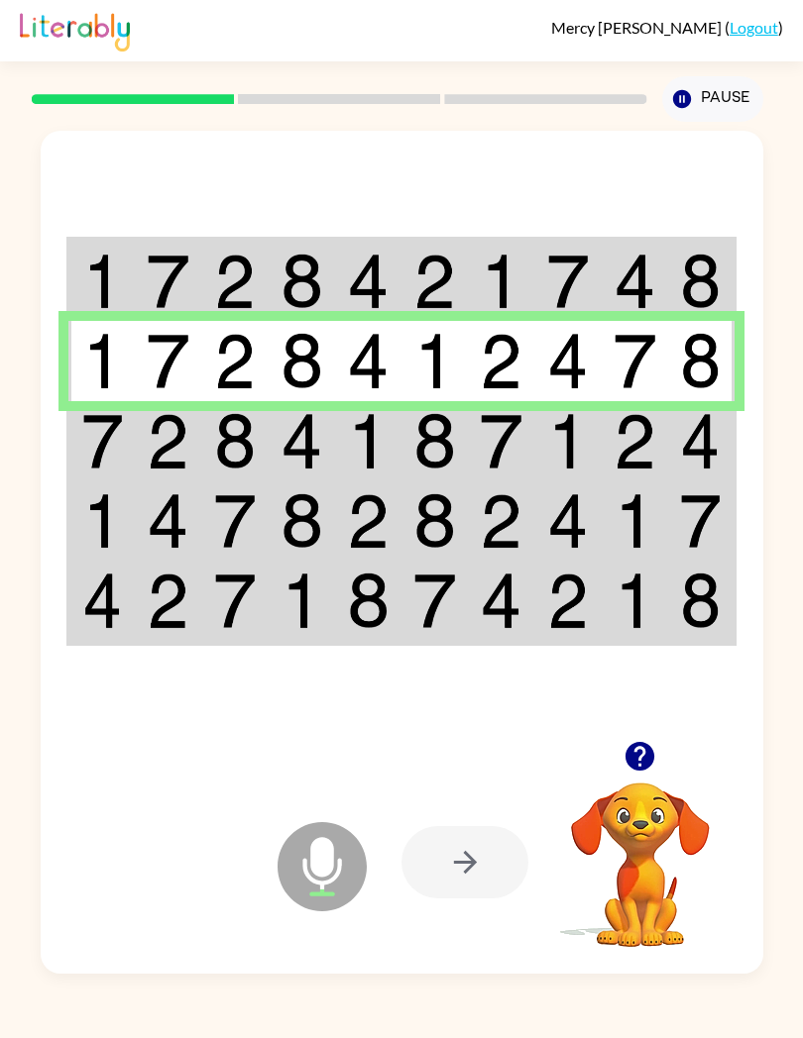
click at [268, 482] on td at bounding box center [234, 441] width 66 height 80
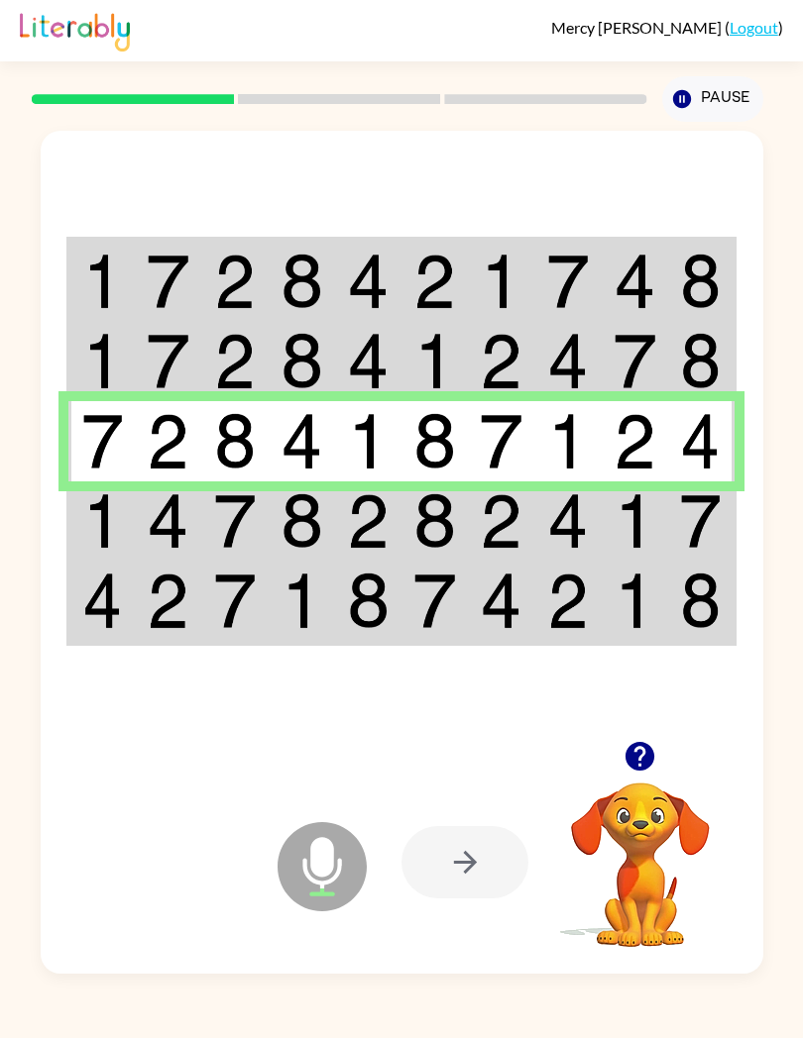
click at [93, 522] on img at bounding box center [102, 521] width 41 height 56
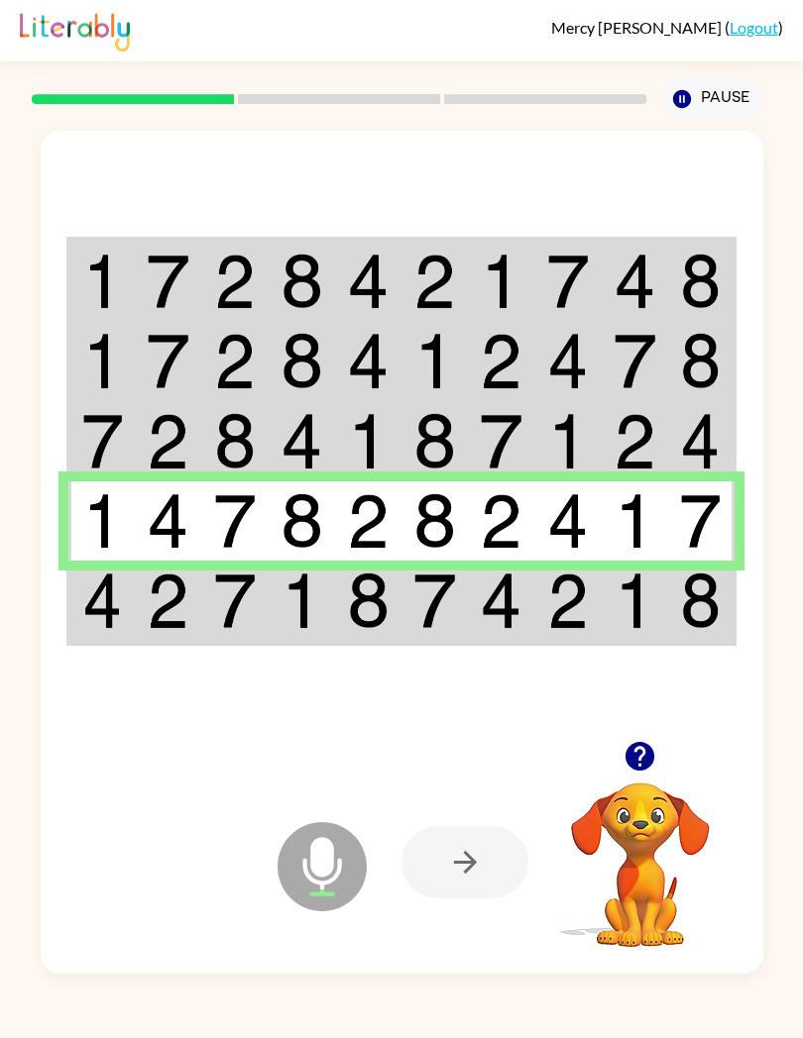
click at [124, 621] on td at bounding box center [101, 602] width 66 height 82
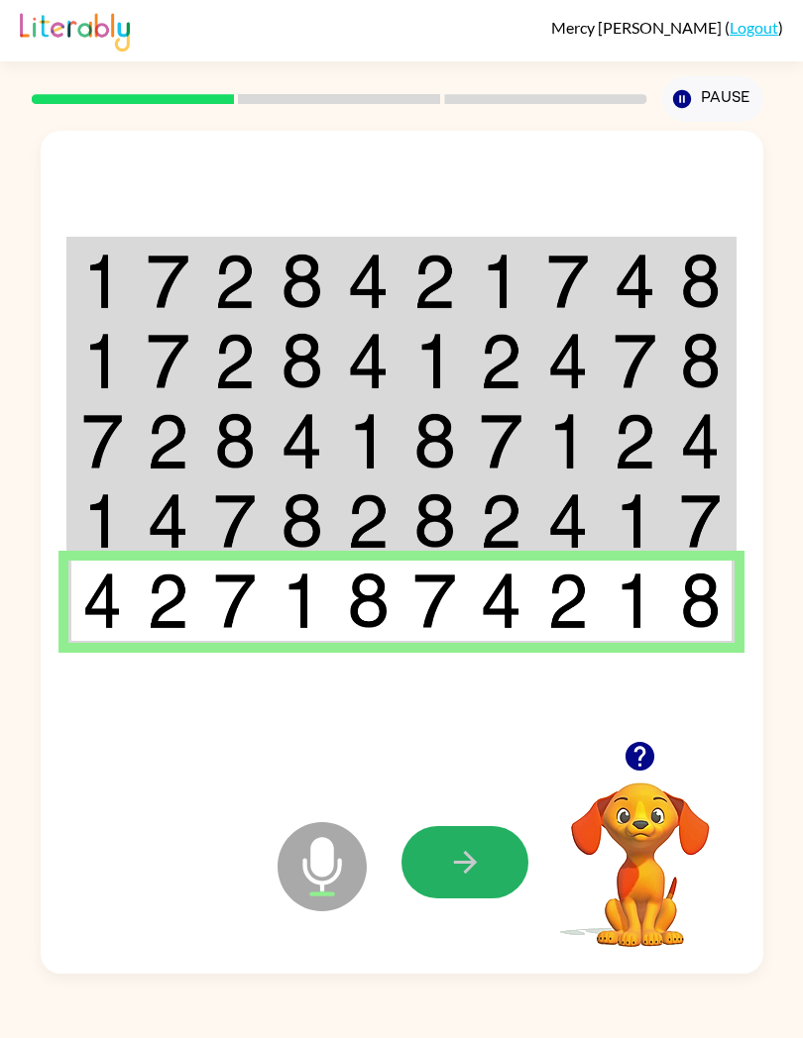
click at [488, 869] on button "button" at bounding box center [464, 862] width 127 height 72
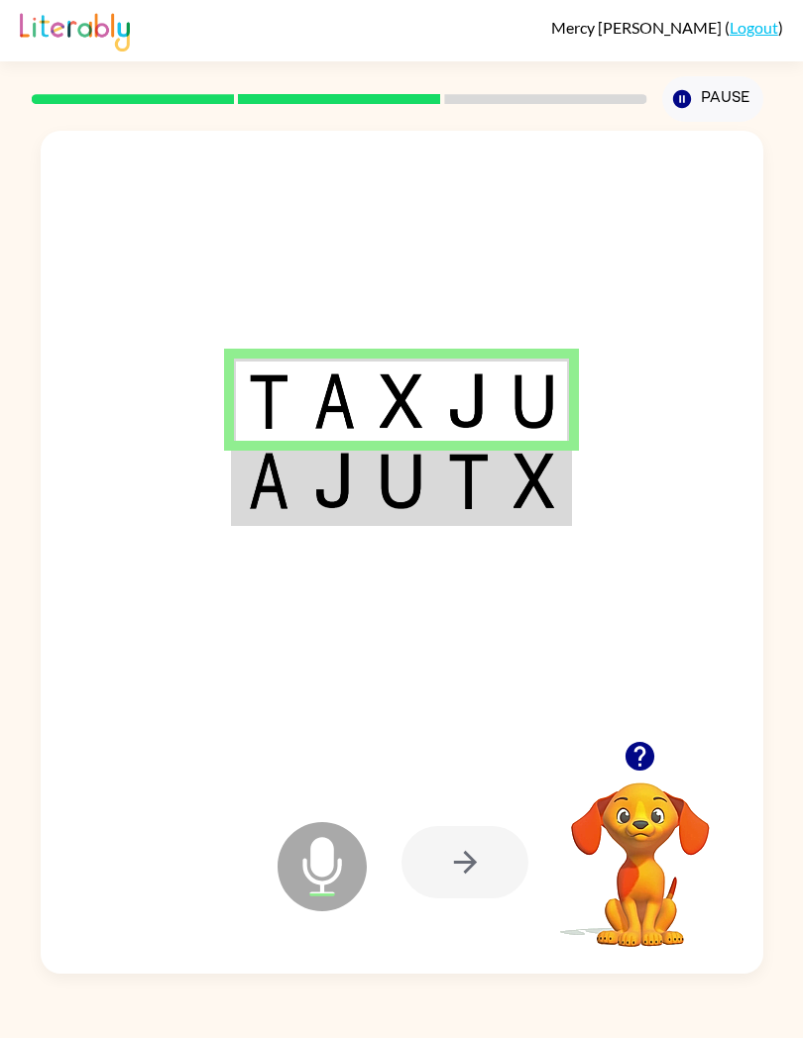
click at [379, 539] on div at bounding box center [402, 436] width 722 height 610
click at [494, 502] on td at bounding box center [468, 482] width 67 height 82
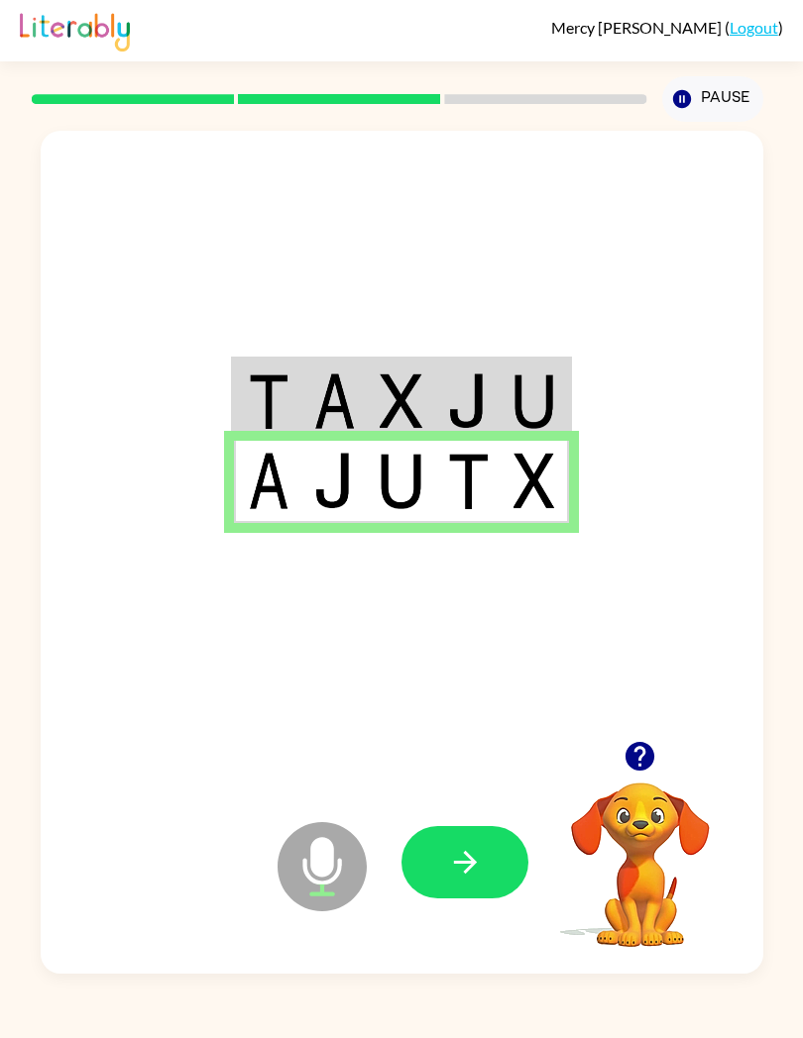
click at [484, 867] on button "button" at bounding box center [464, 862] width 127 height 72
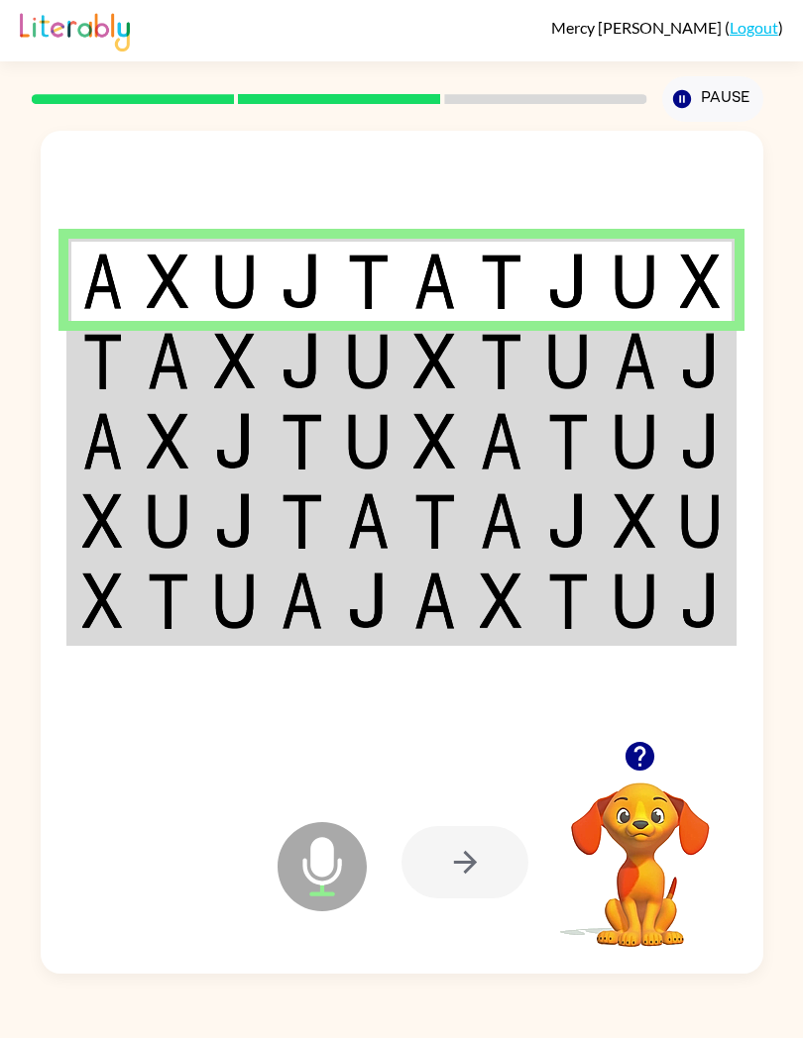
click at [222, 358] on img at bounding box center [235, 361] width 43 height 56
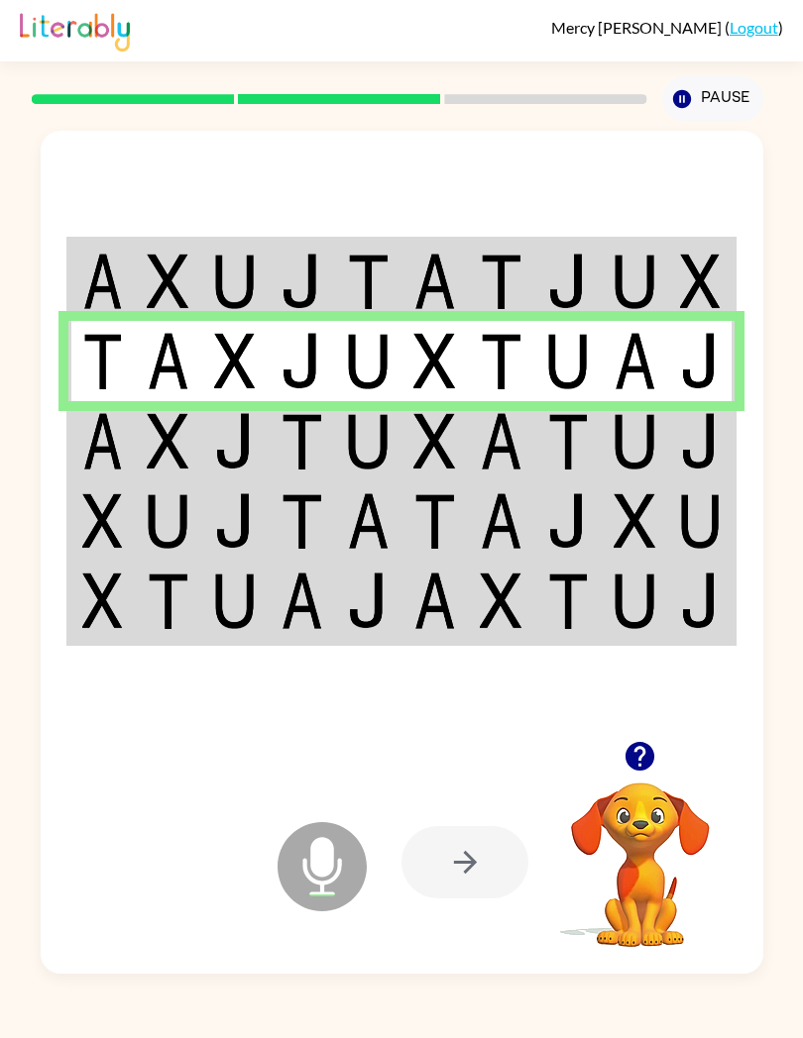
click at [301, 470] on img at bounding box center [301, 441] width 43 height 56
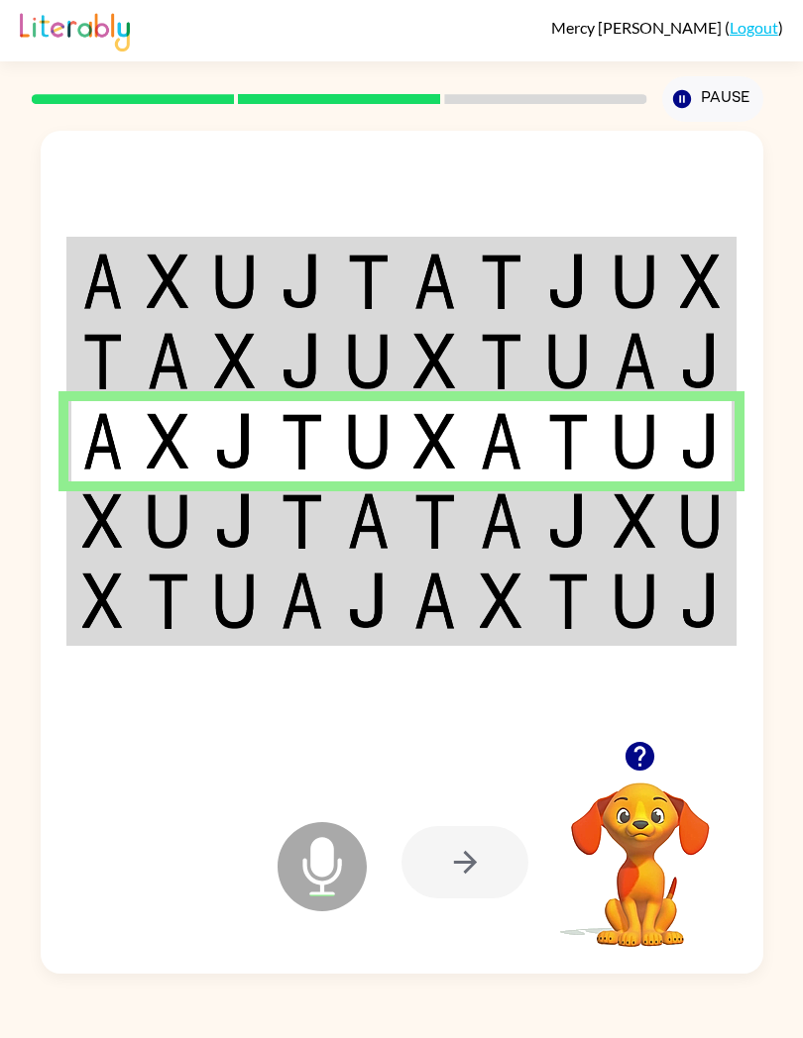
click at [238, 528] on img at bounding box center [235, 521] width 43 height 56
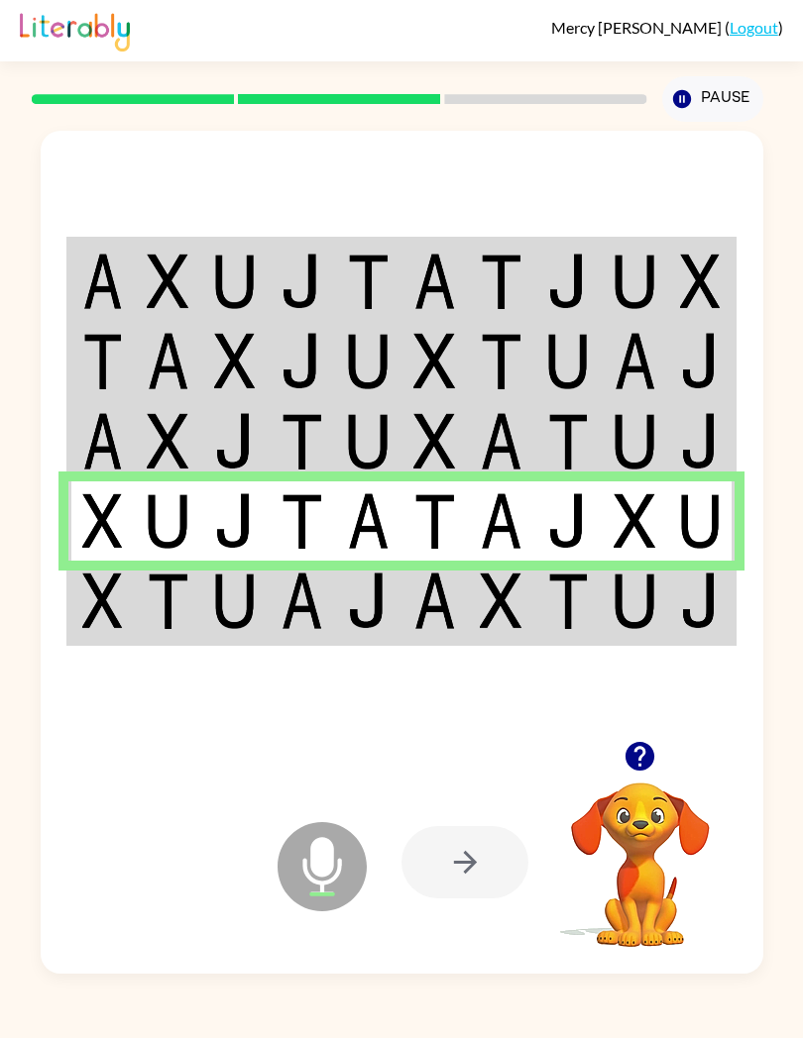
click at [228, 624] on img at bounding box center [235, 601] width 43 height 56
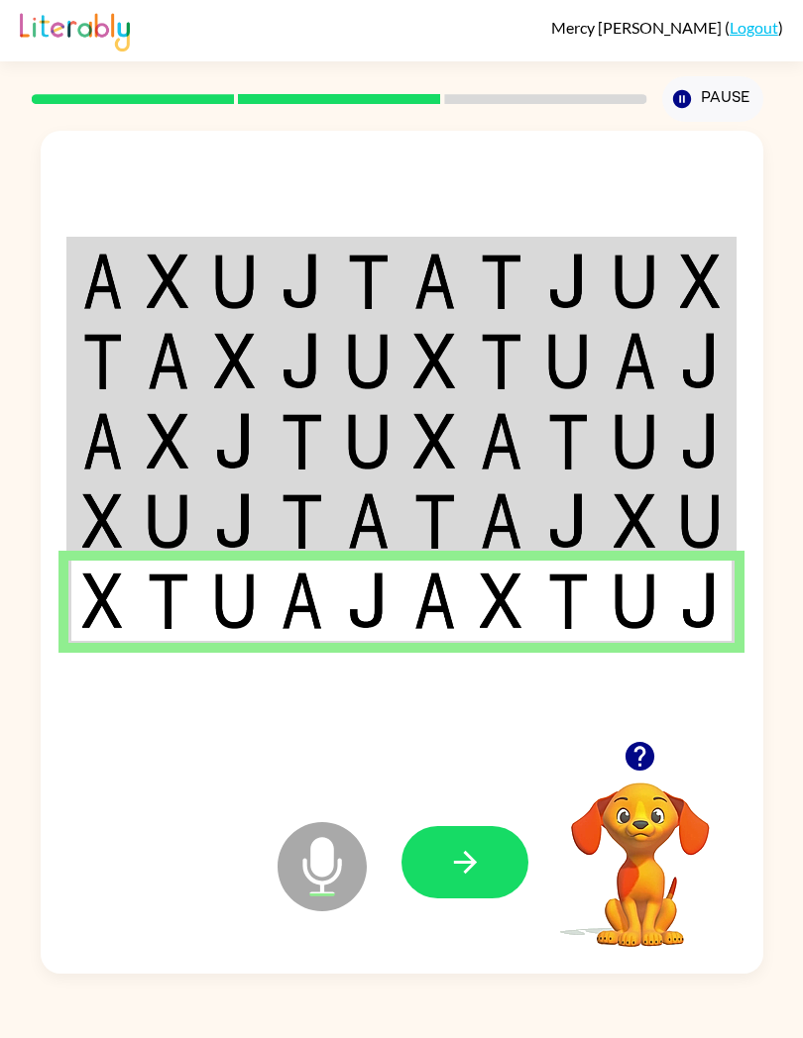
click at [436, 875] on button "button" at bounding box center [464, 862] width 127 height 72
